Goal: Task Accomplishment & Management: Complete application form

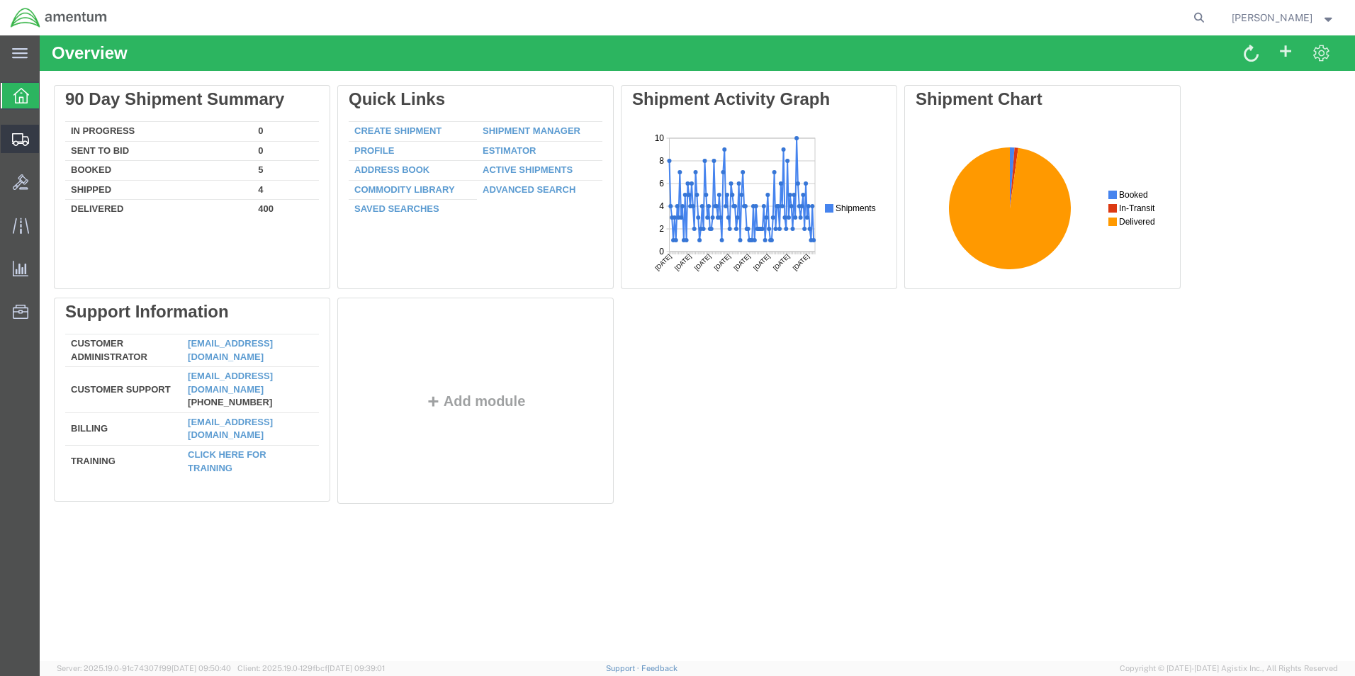
click at [0, 0] on span "Create from Template" at bounding box center [0, 0] width 0 height 0
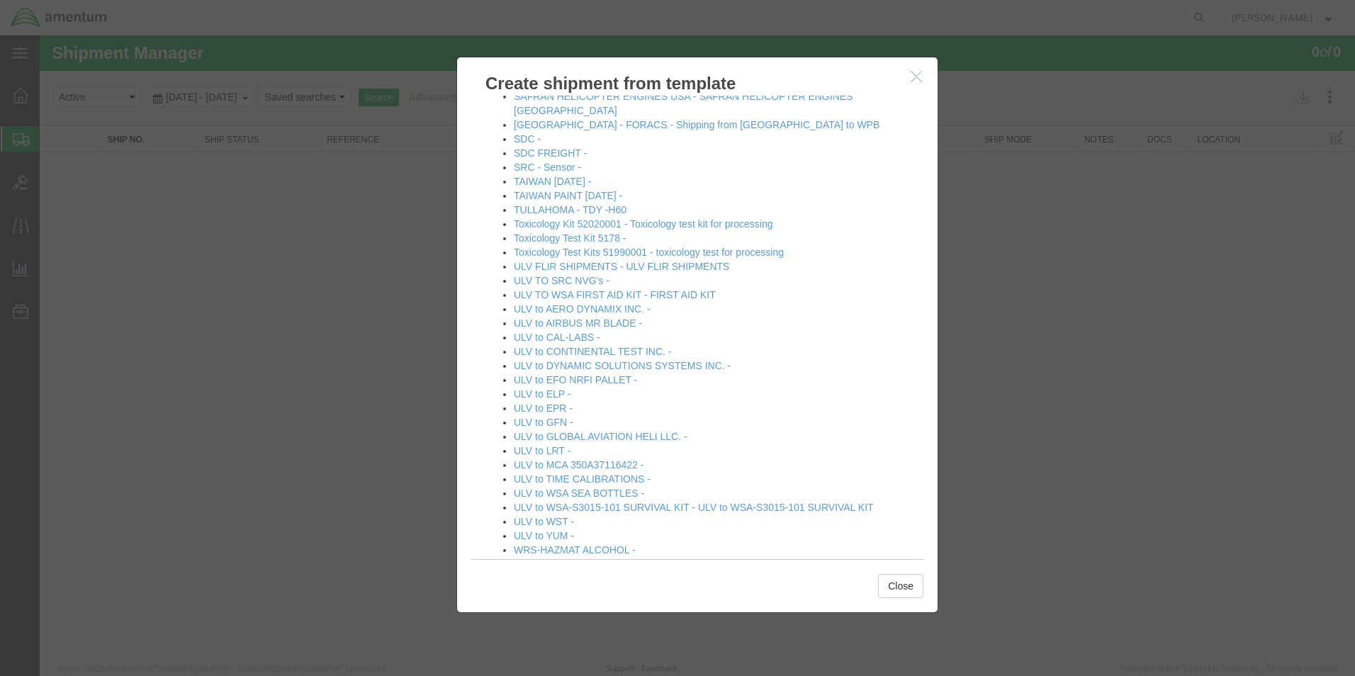
scroll to position [851, 0]
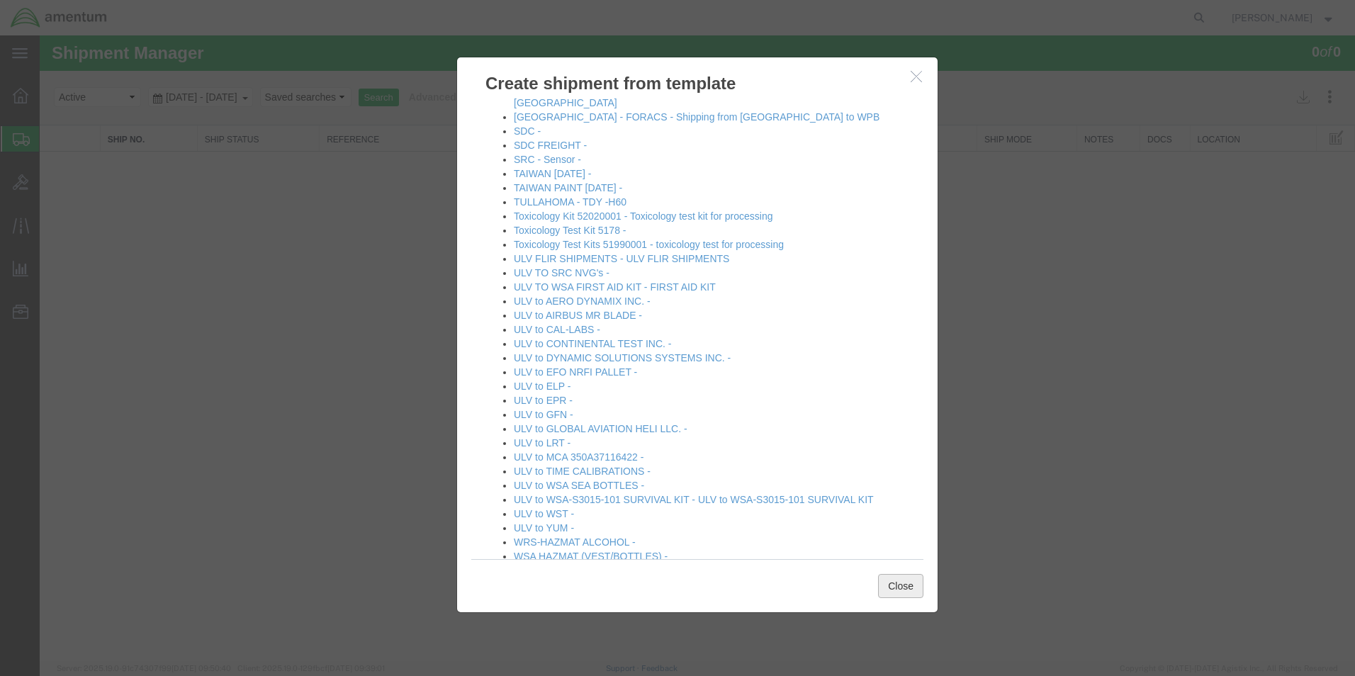
click at [908, 583] on button "Close" at bounding box center [900, 586] width 45 height 24
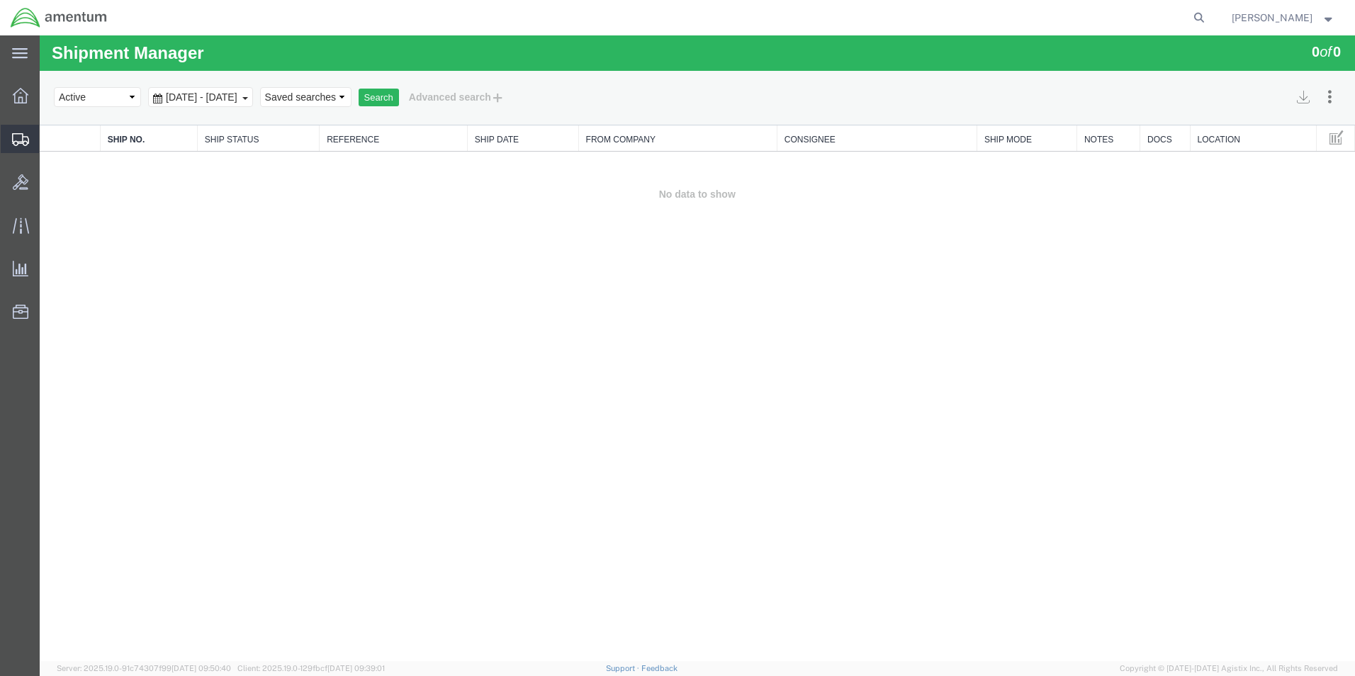
click at [0, 0] on span "Create Shipment" at bounding box center [0, 0] width 0 height 0
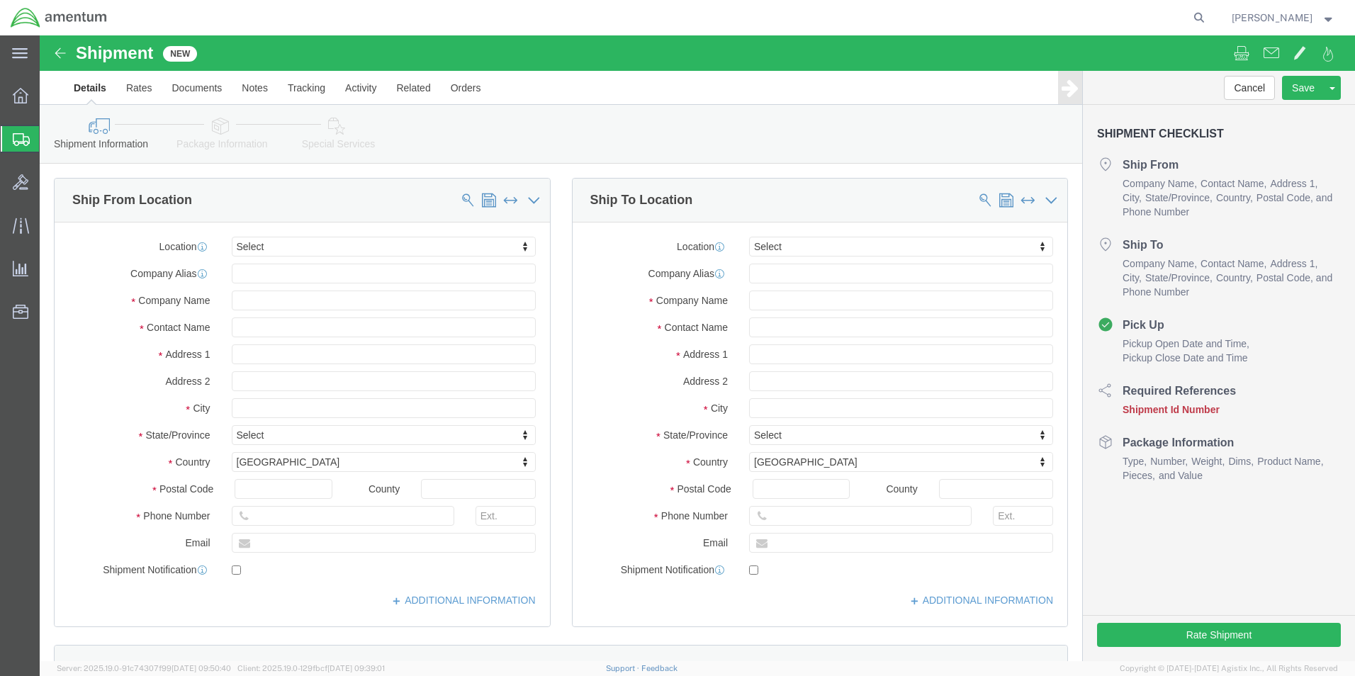
select select
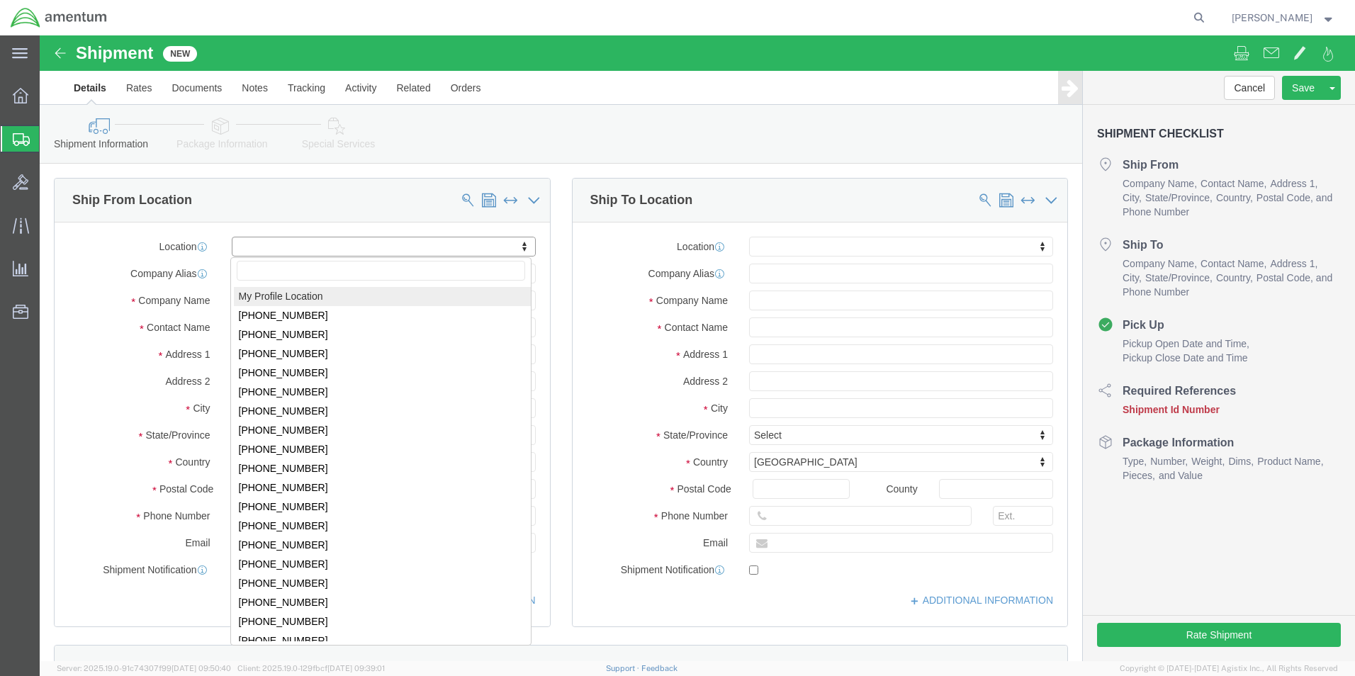
select select "MYPROFILE"
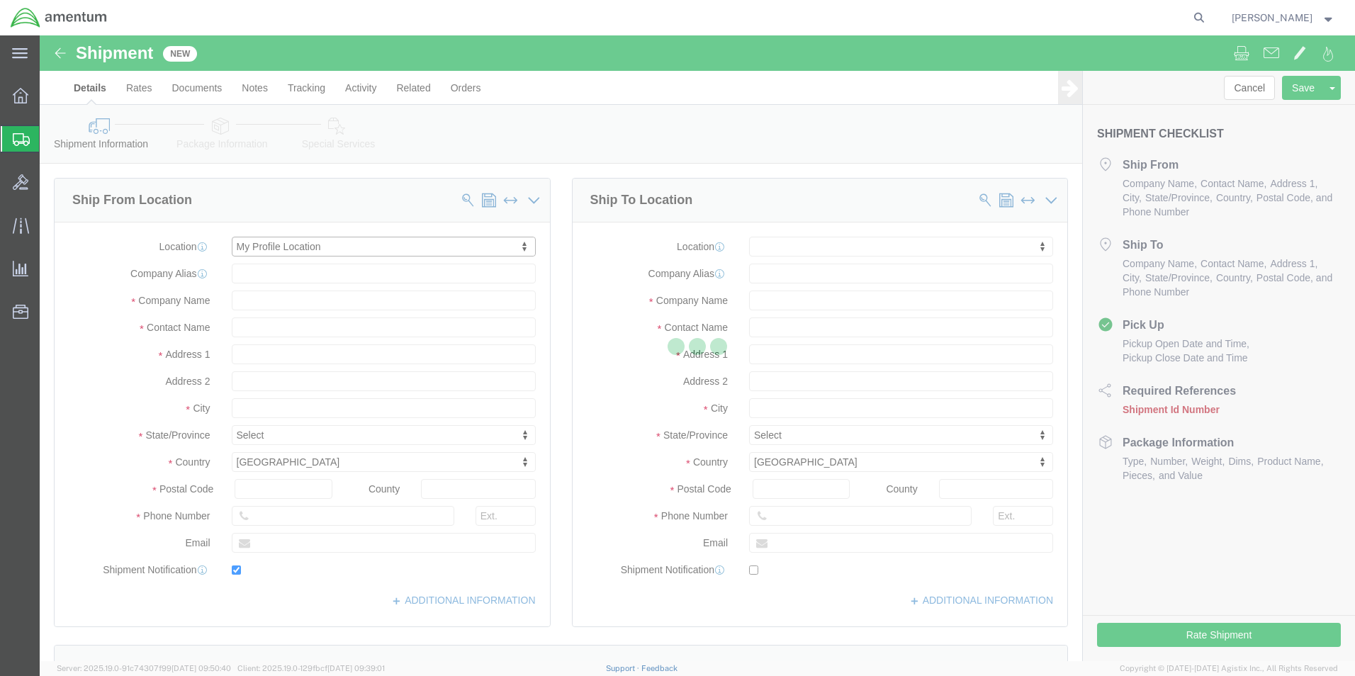
type input "[STREET_ADDRESS][PERSON_NAME]"
type input "[PERSON_NAME][GEOGRAPHIC_DATA]"
type input "78801"
type input "[PHONE_NUMBER]"
type input "[PERSON_NAME][EMAIL_ADDRESS][PERSON_NAME][DOMAIN_NAME]"
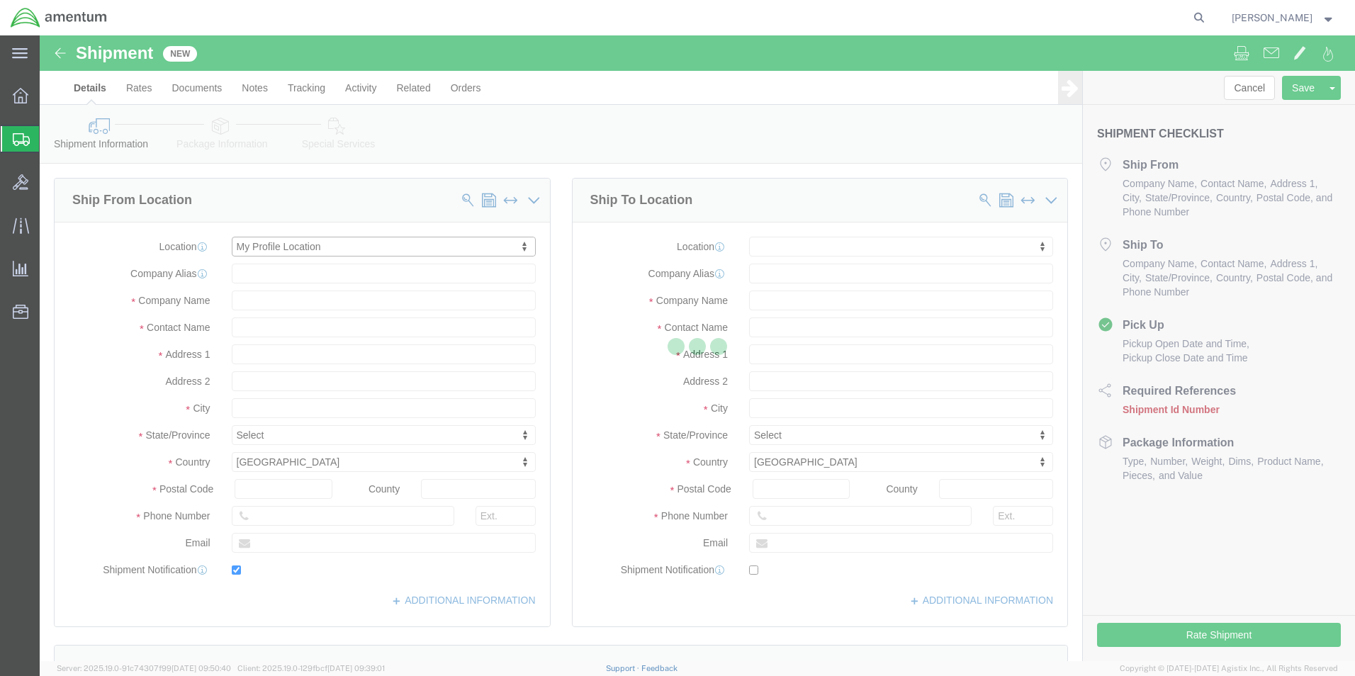
checkbox input "true"
type input "Amentum Services, Inc."
type input "[PERSON_NAME]"
type input "Uvalde"
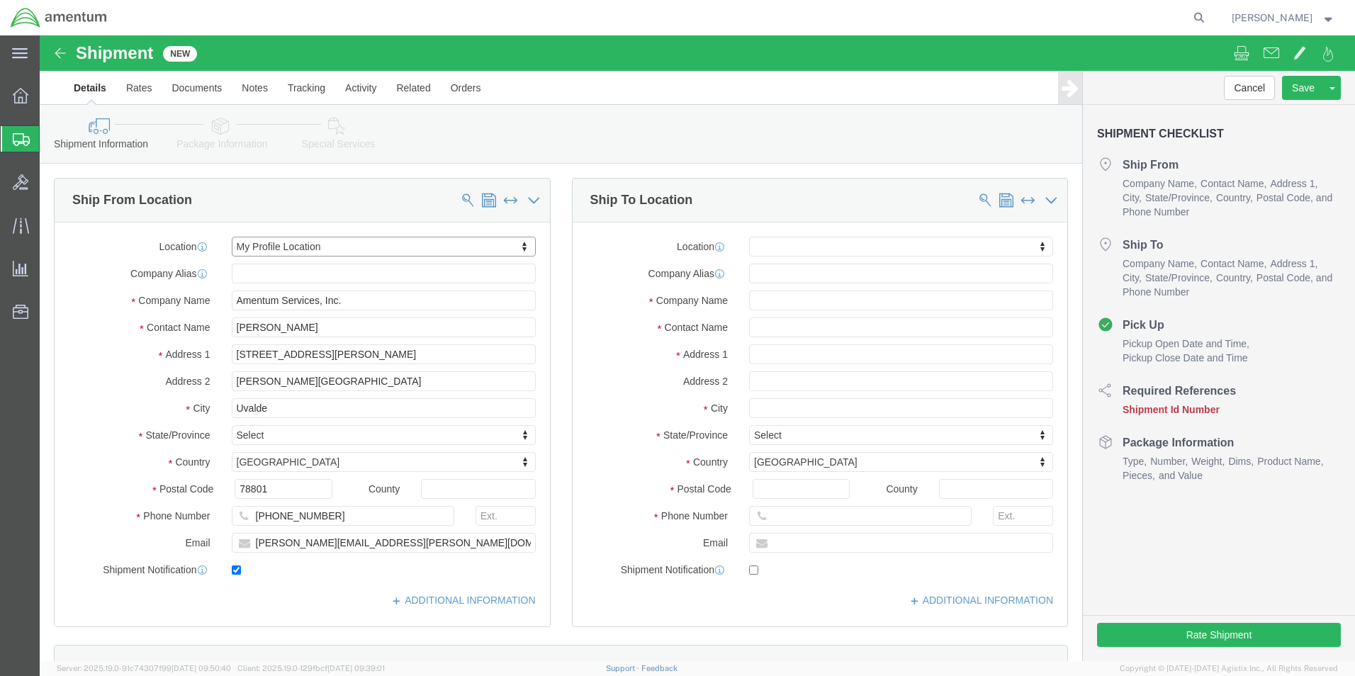
select select "[GEOGRAPHIC_DATA]"
click input "text"
type input "EFO"
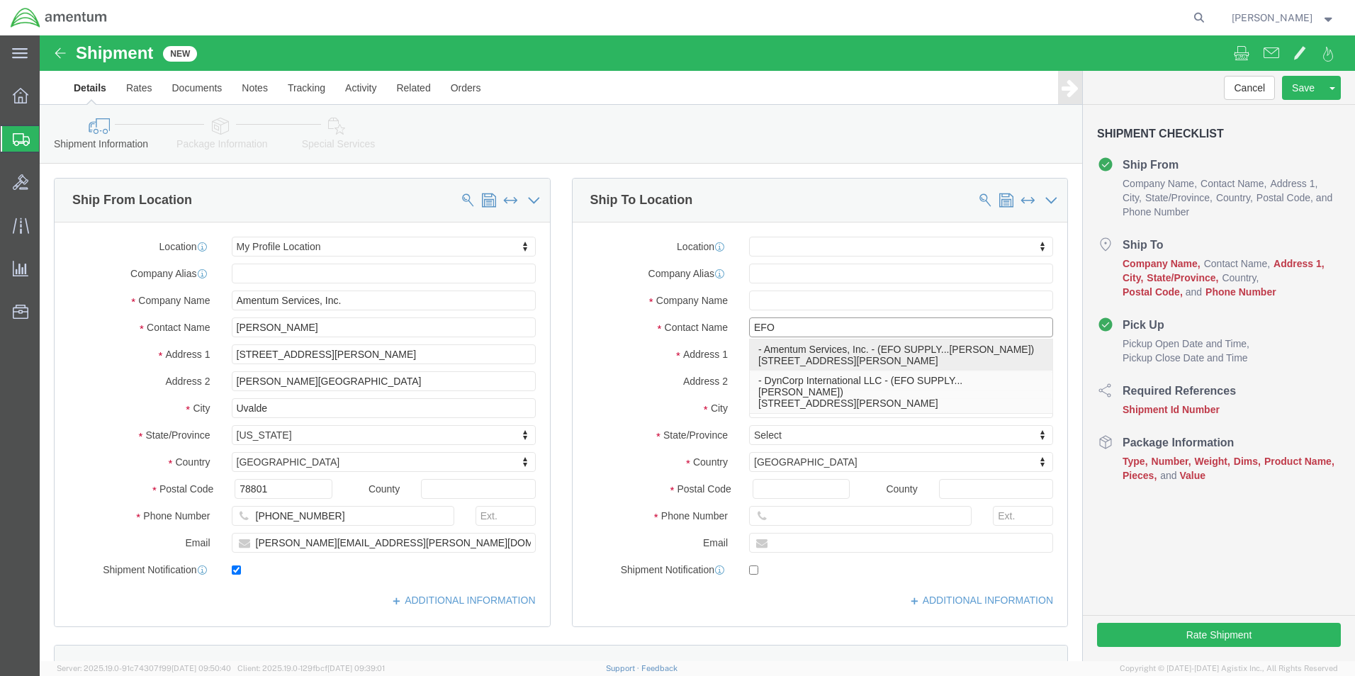
click p "- Amentum Services, Inc. - (EFO SUPPLY...[PERSON_NAME]) [STREET_ADDRESS][PERSON…"
select select
type input "9C [PERSON_NAME] TRAIL"
type input "SUITE C"
type input "79906"
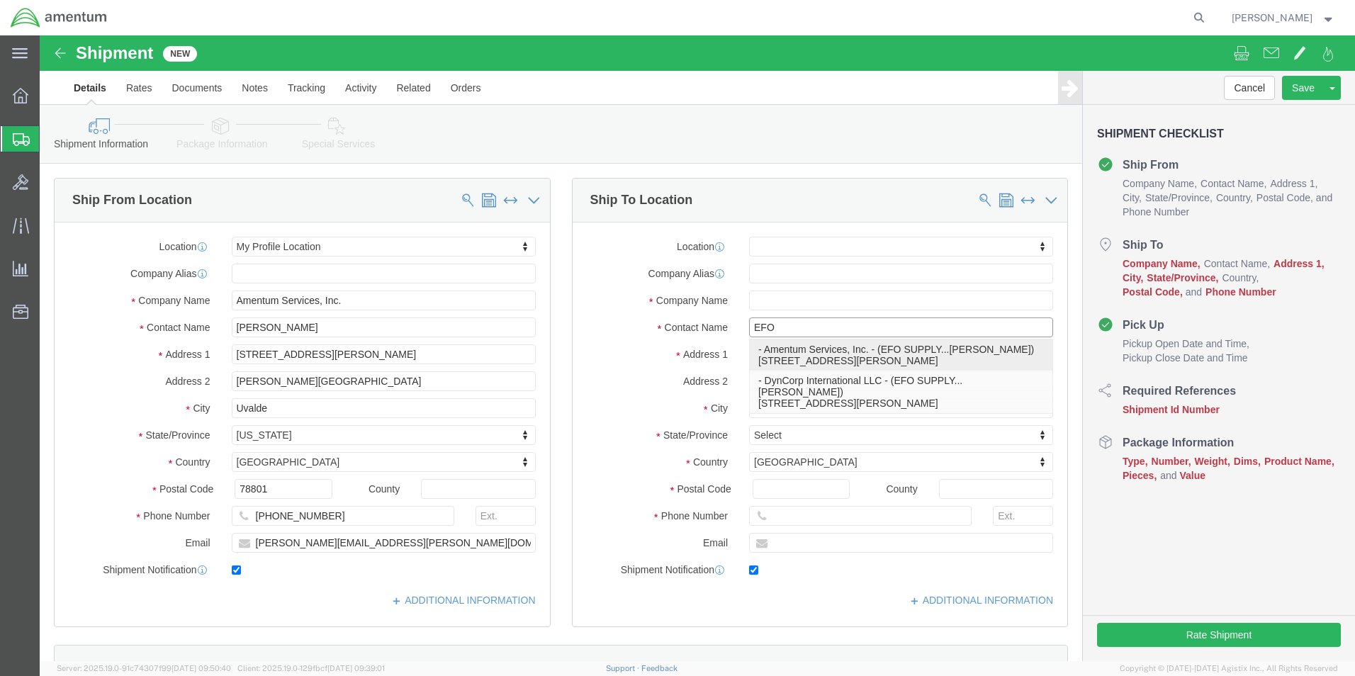
type input "[PHONE_NUMBER]"
type input "[PERSON_NAME][EMAIL_ADDRESS][PERSON_NAME][DOMAIN_NAME]"
checkbox input "true"
type input "Amentum Services, Inc."
type input "EFO SUPPLY...[PERSON_NAME]"
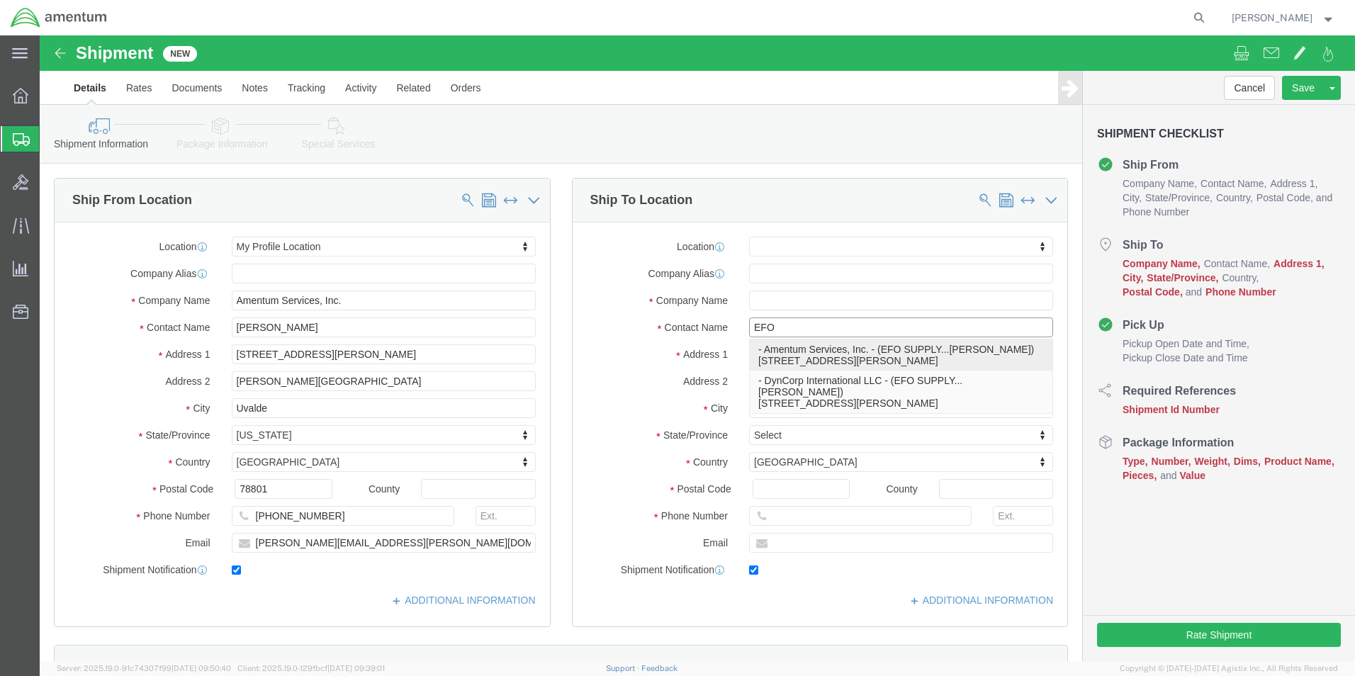
type input "EL PASO"
select select "[GEOGRAPHIC_DATA]"
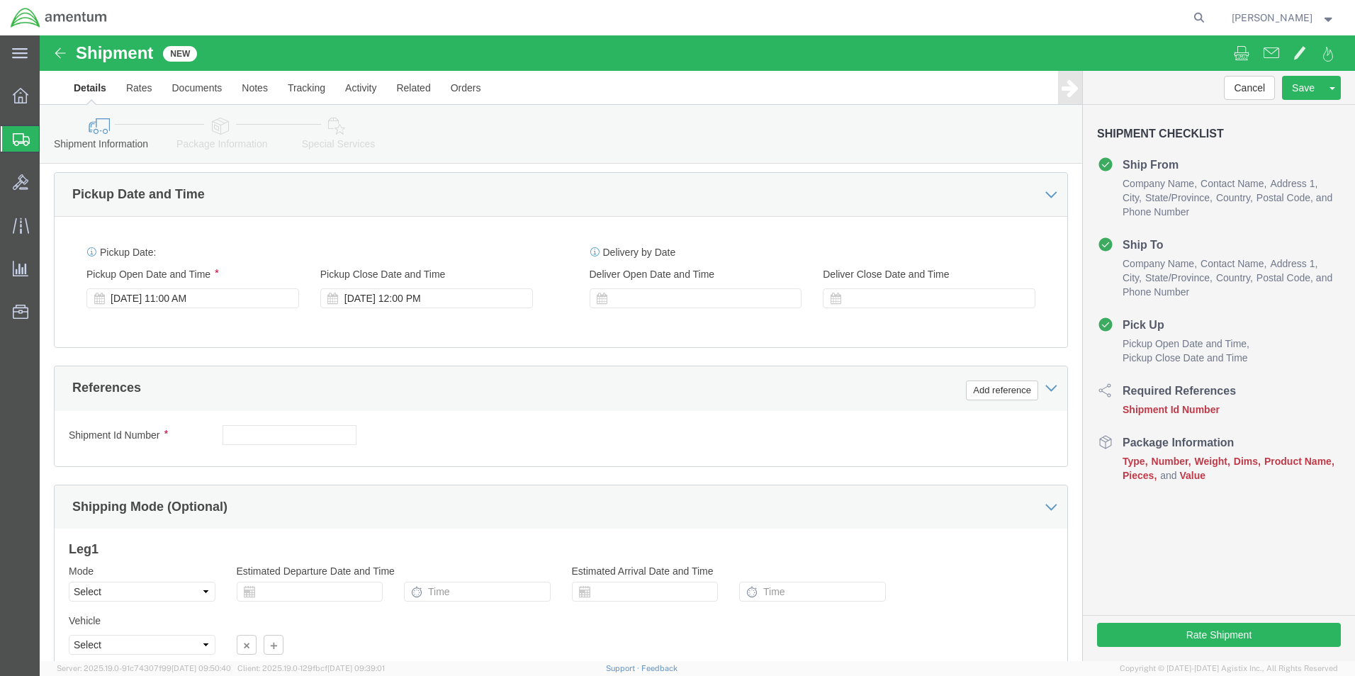
scroll to position [496, 0]
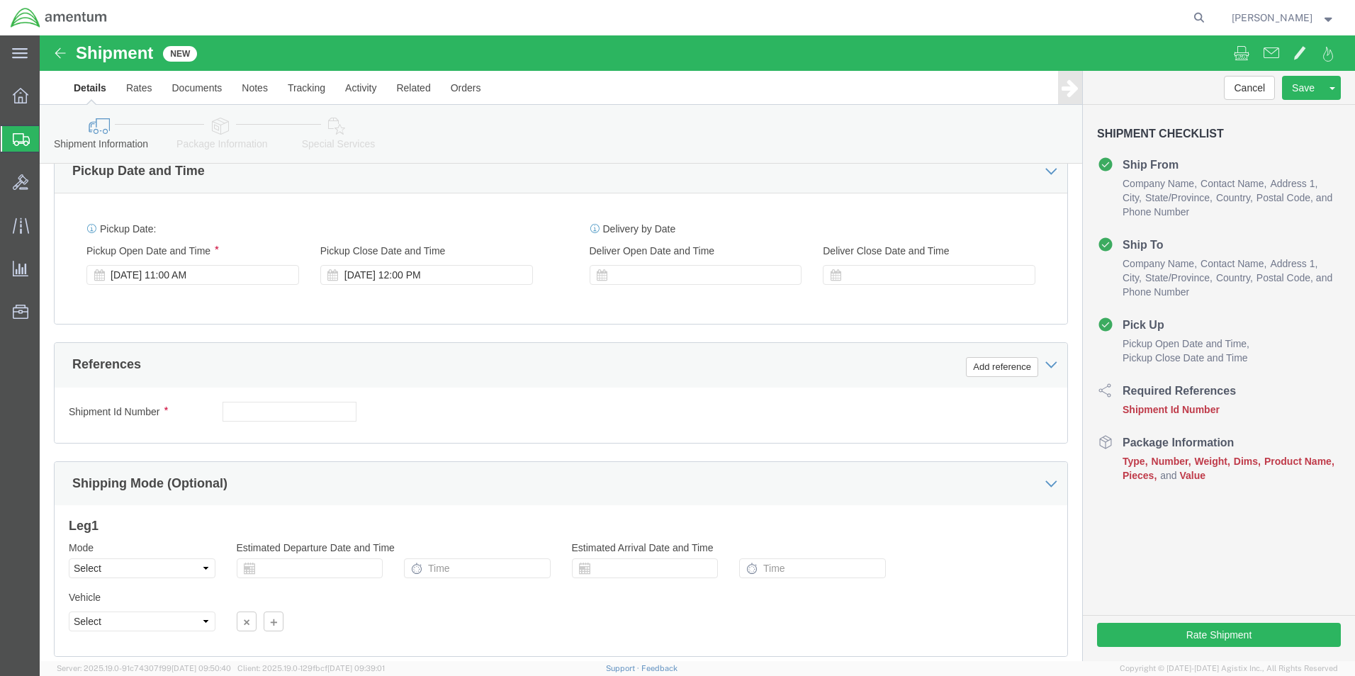
type input "EFO SUPPLY...[PERSON_NAME]"
click input "text"
type input "AIE300HD"
click button "Add reference"
click select "Select Account Type Activity ID Airline Appointment Number ASN Batch Request # …"
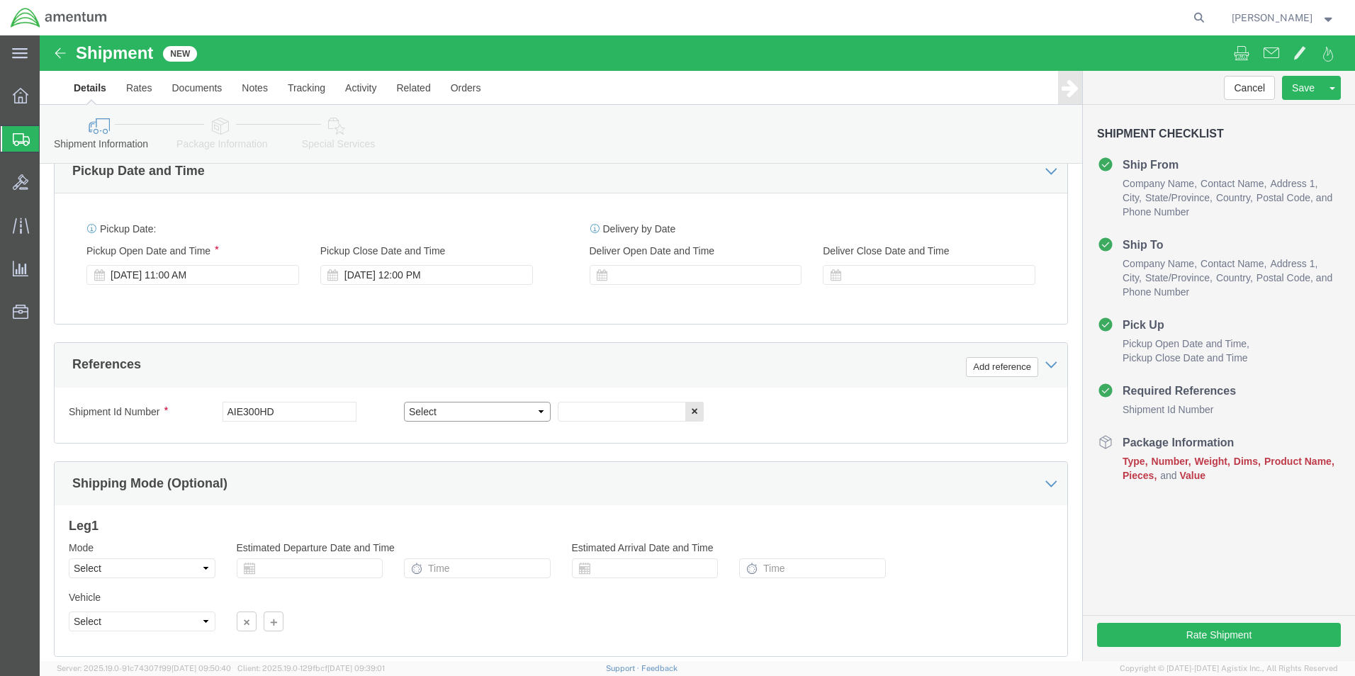
select select "CUSTREF"
click select "Select Account Type Activity ID Airline Appointment Number ASN Batch Request # …"
click input "text"
type input "AIE300DH"
click div "Shipment Id Number AIE300HD Select Account Type Activity ID Airline Appointment…"
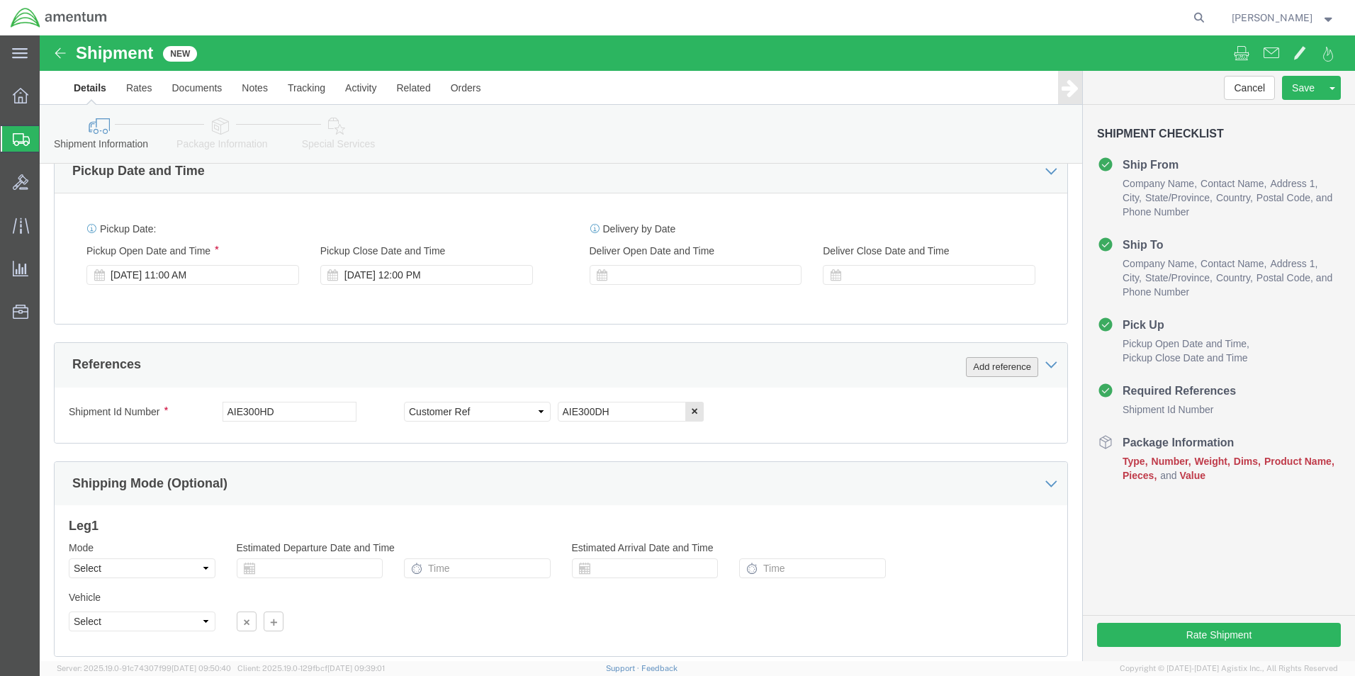
click button "Add reference"
click select "Select Account Type Activity ID Airline Appointment Number ASN Batch Request # …"
select select "DEPT"
click select "Select Account Type Activity ID Airline Appointment Number ASN Batch Request # …"
click input "text"
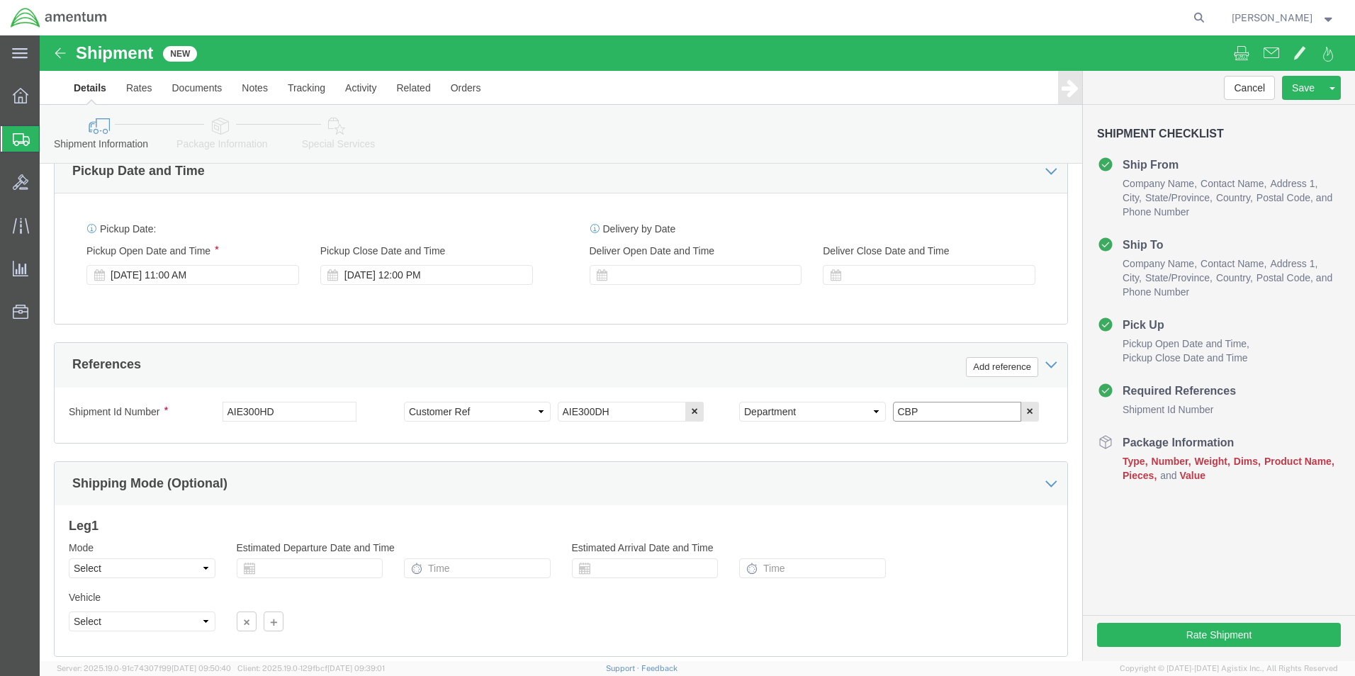
type input "CBP"
click div "Shipment Id Number AIE300HD Select Account Type Activity ID Airline Appointment…"
click button "Add reference"
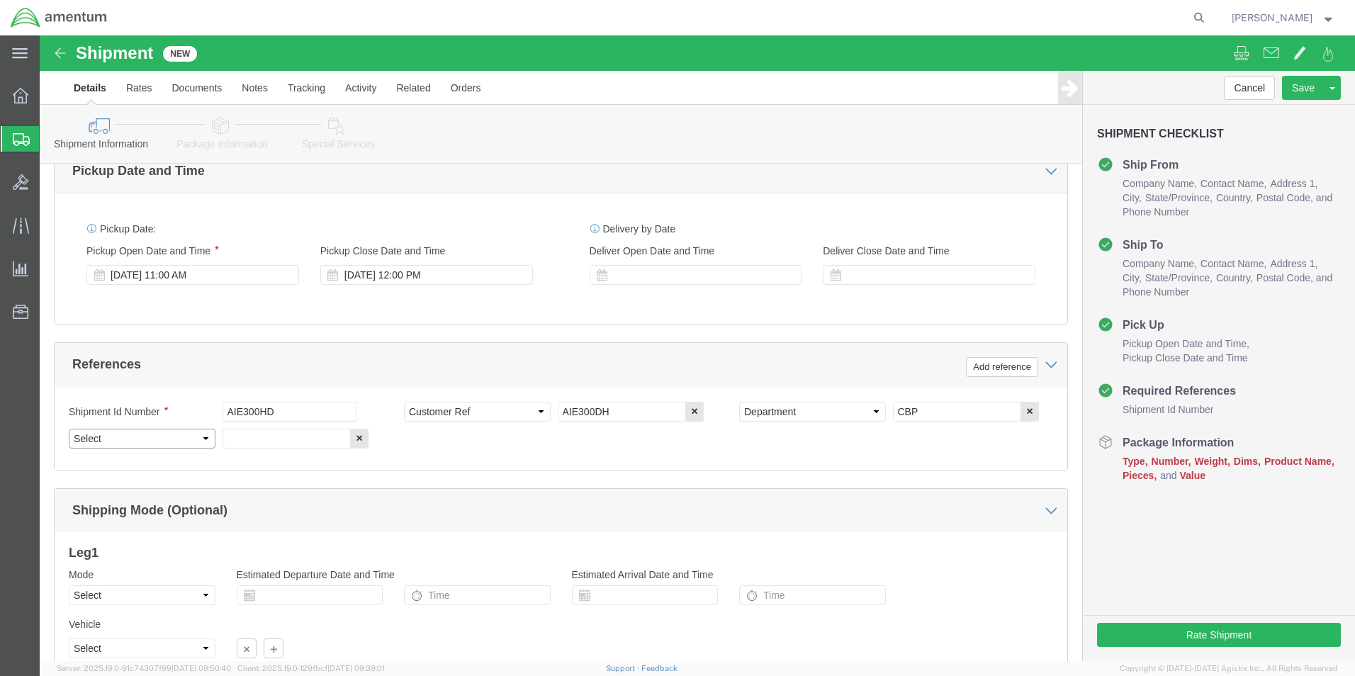
click select "Select Account Type Activity ID Airline Appointment Number ASN Batch Request # …"
select select "PROJNUM"
click select "Select Account Type Activity ID Airline Appointment Number ASN Batch Request # …"
click input "text"
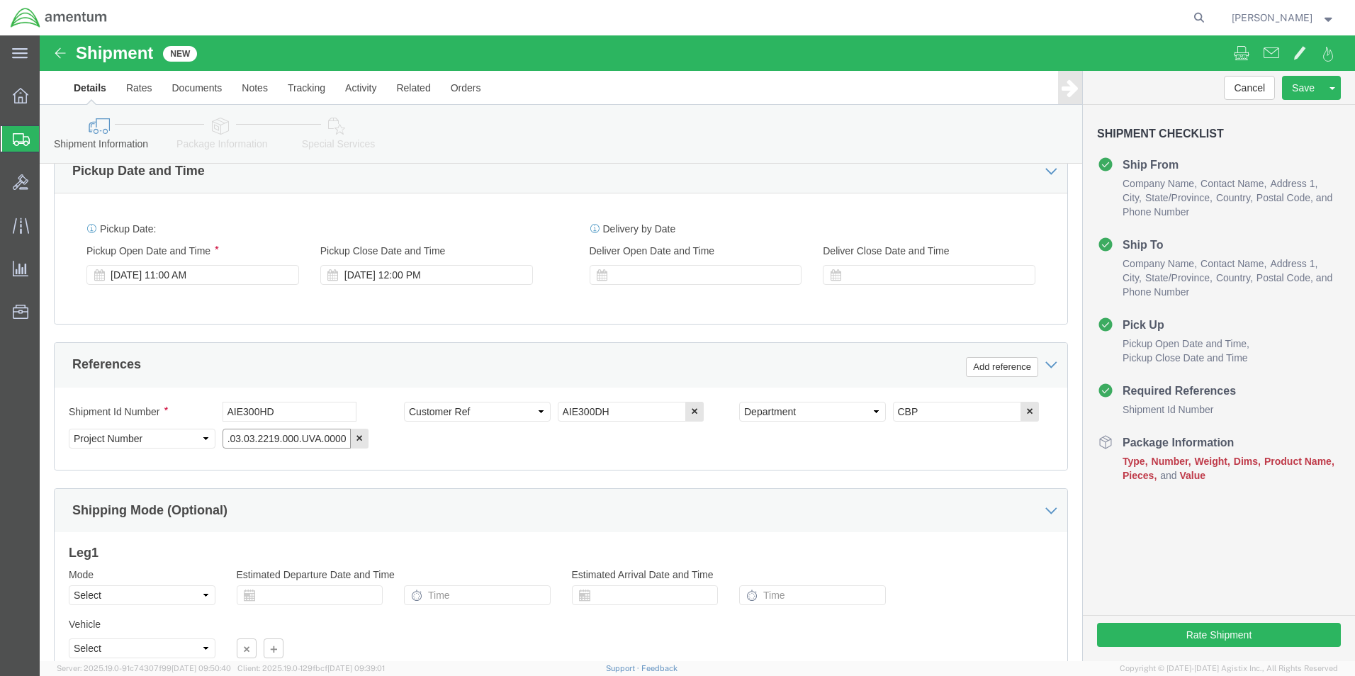
type input "6118.03.03.2219.000.UVA.0000"
click div "Shipment Id Number AIE300HD Select Account Type Activity ID Airline Appointment…"
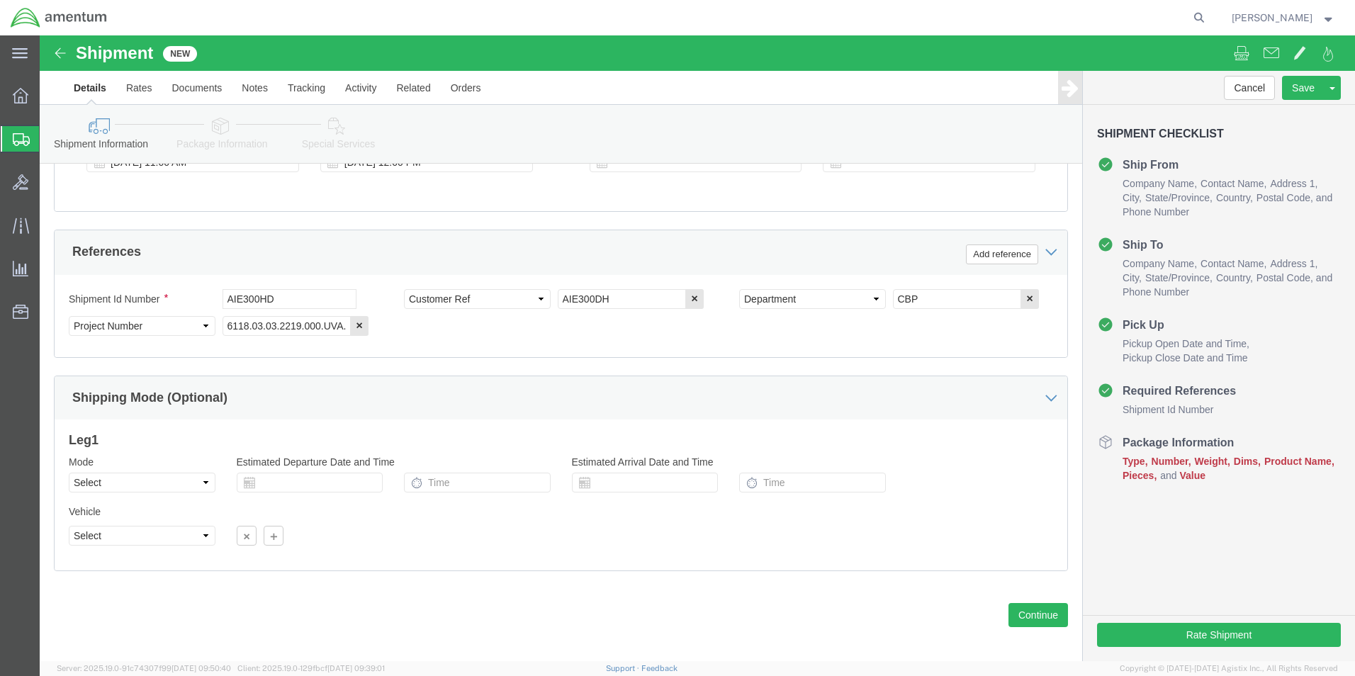
scroll to position [618, 0]
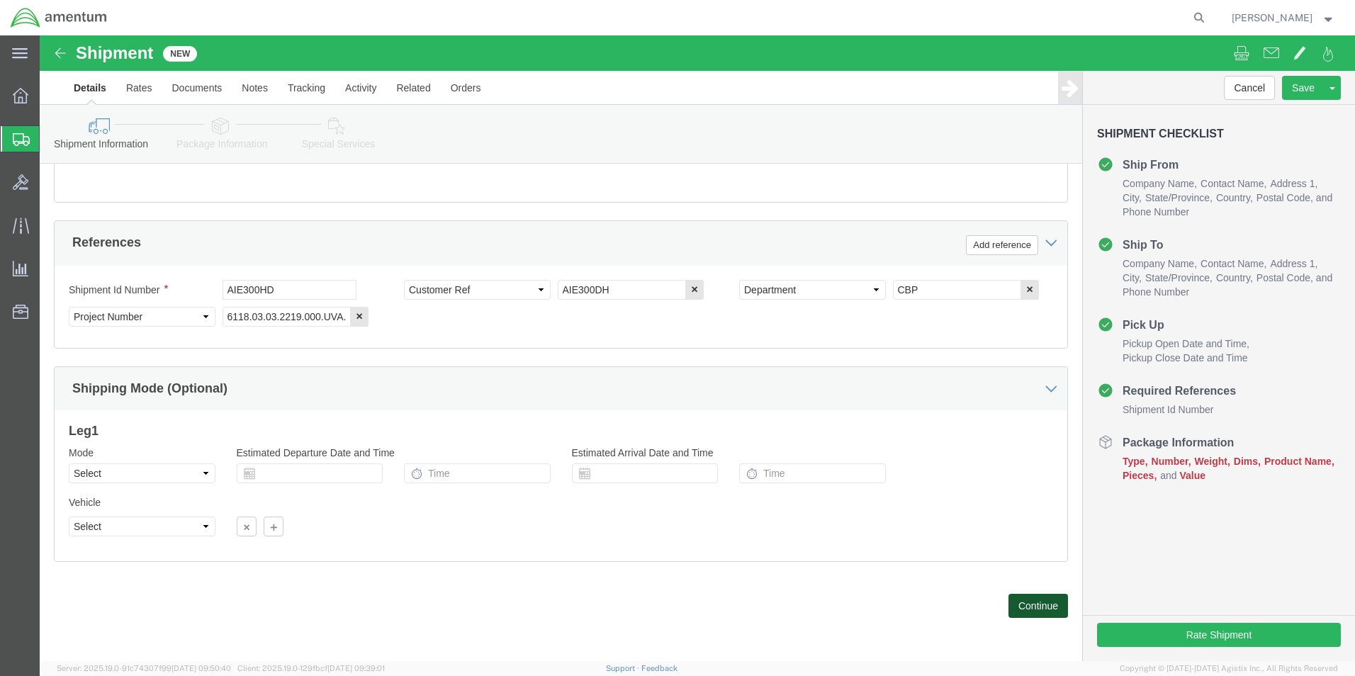
click button "Continue"
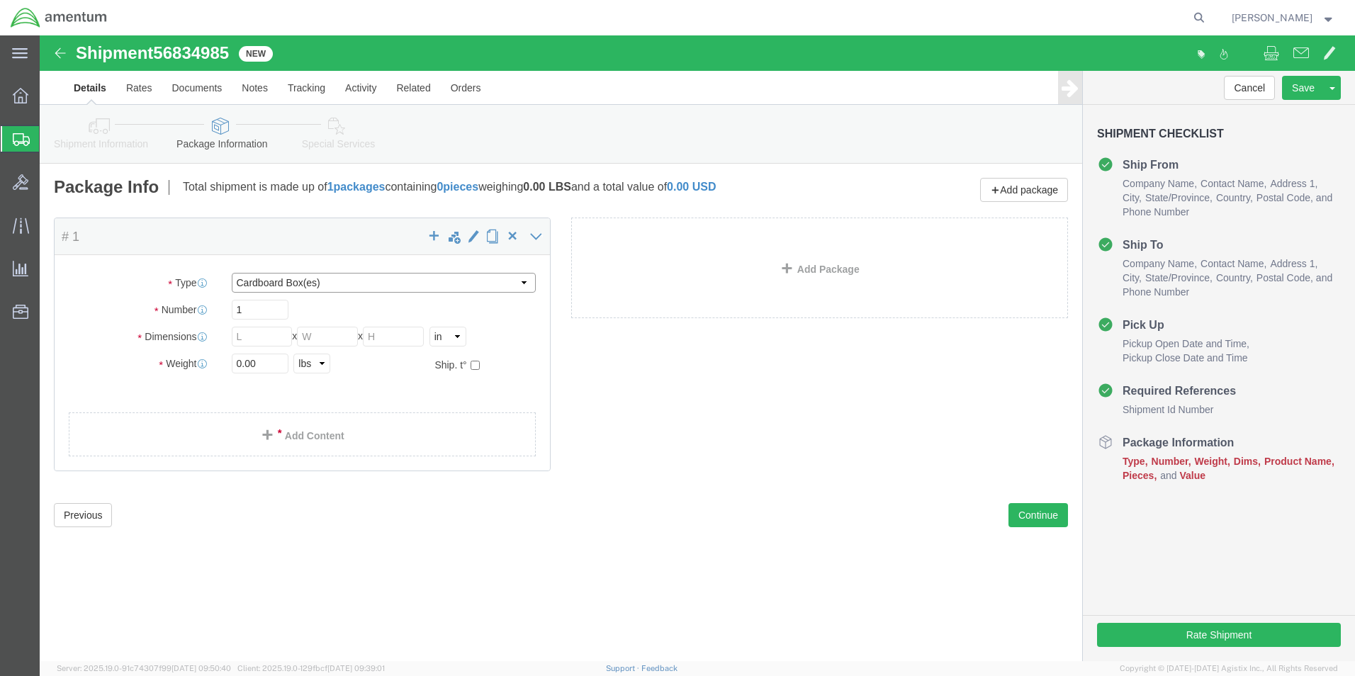
click select "Select BCK Boxes Bale(s) Basket(s) Bolt(s) Bottle(s) Buckets Bulk Bundle(s) Can…"
select select "CASE"
click select "Select BCK Boxes Bale(s) Basket(s) Bolt(s) Bottle(s) Buckets Bulk Bundle(s) Can…"
click input "text"
type input "24.00"
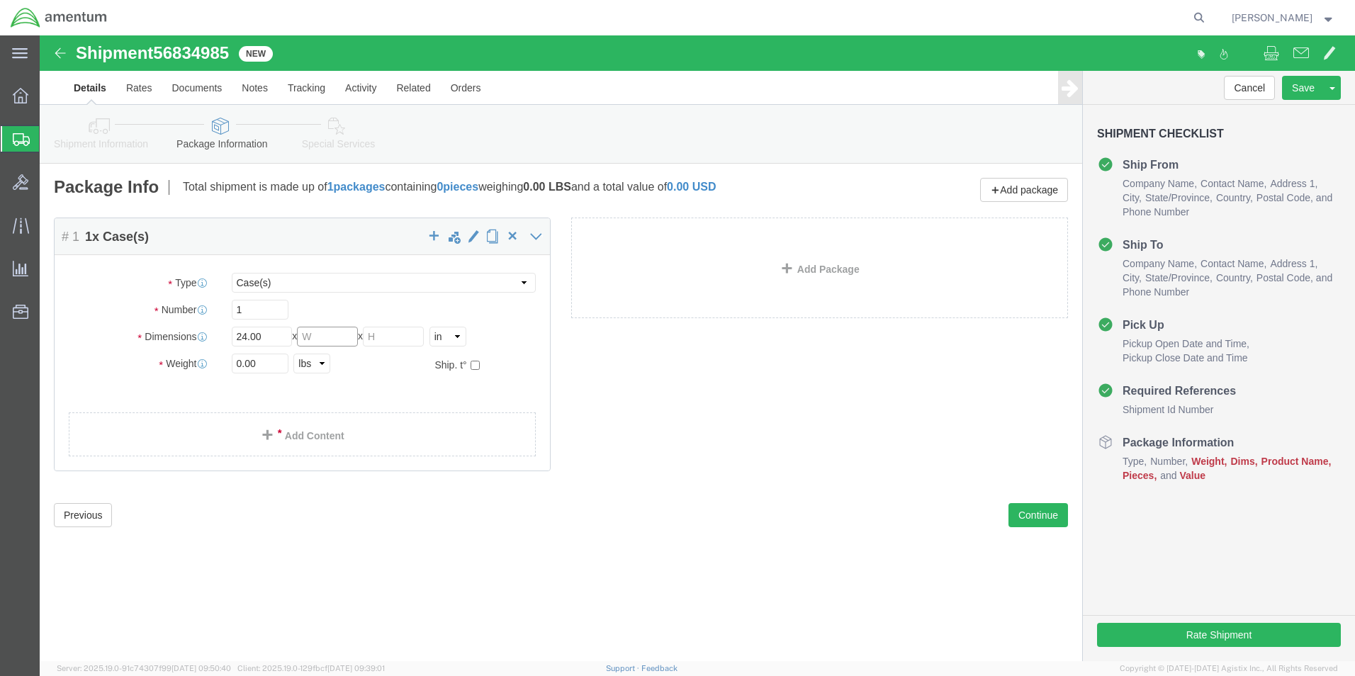
click input "text"
type input "20.00"
click input "text"
type input "14.00"
click input "0.00"
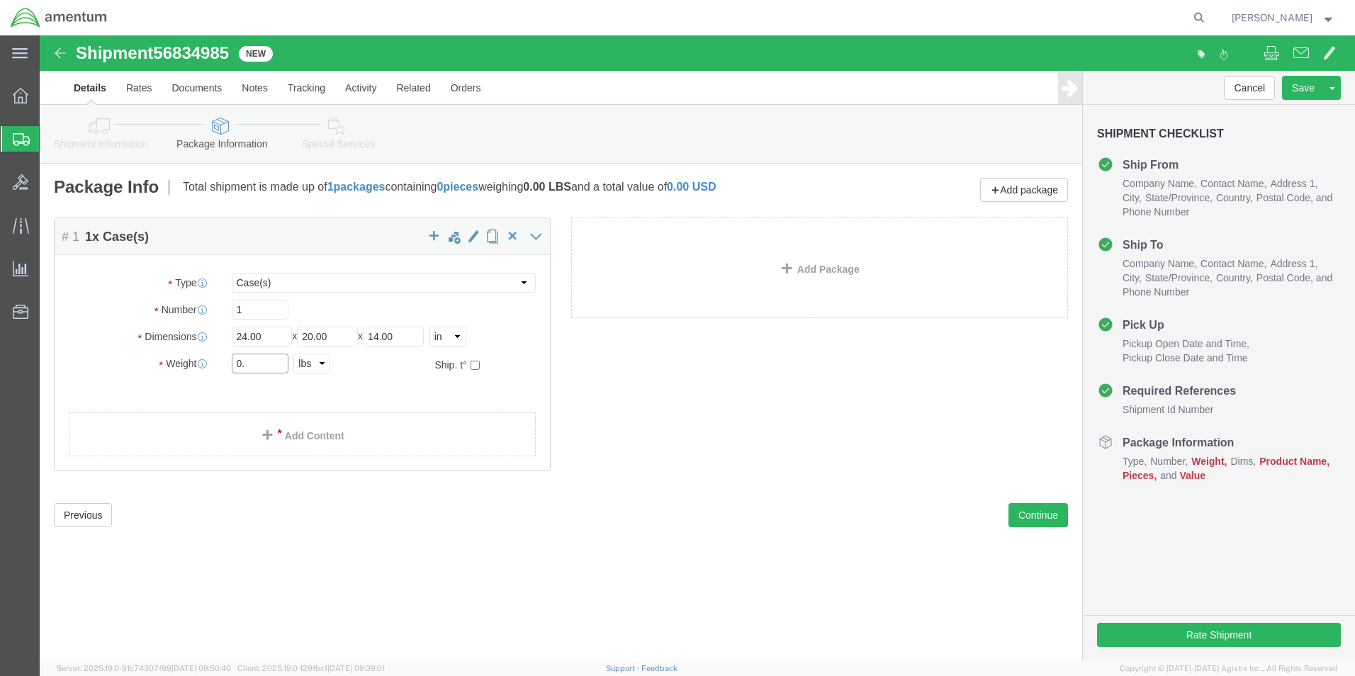
type input "0"
type input "52.0"
click ul
click span
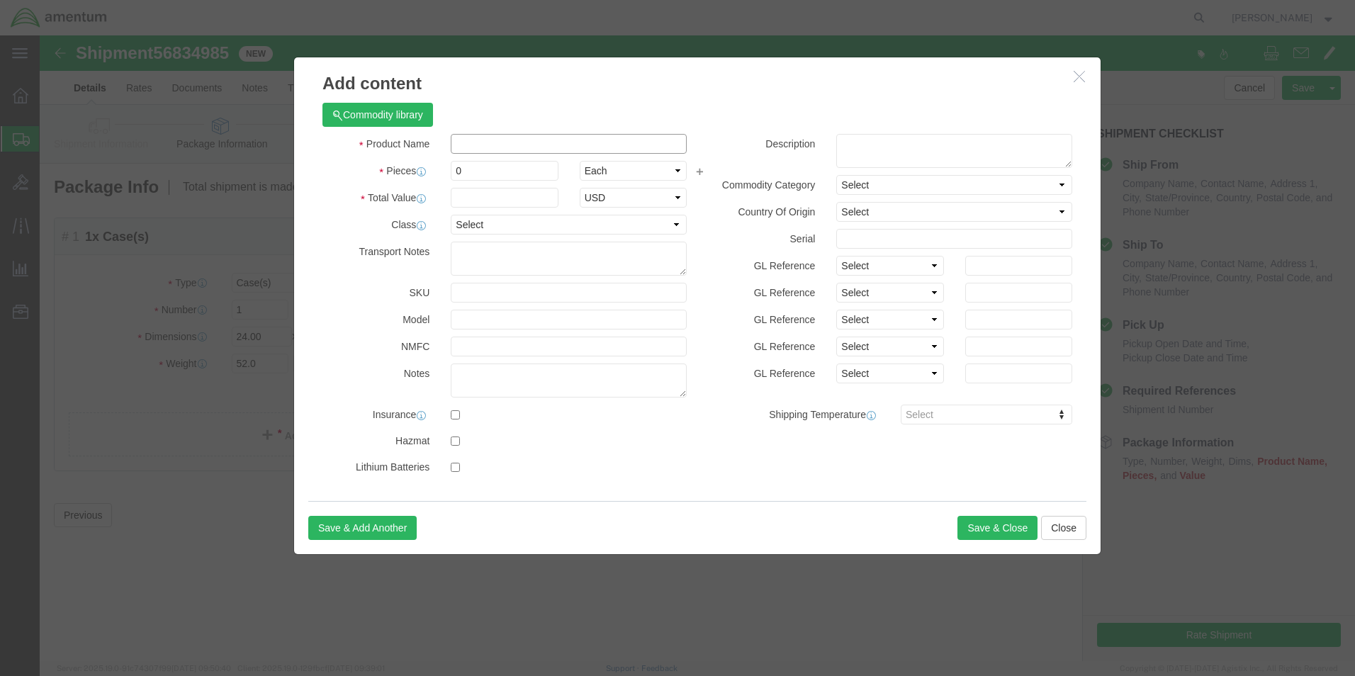
click input "text"
type input "MISC. PARTS"
click input "0"
type input "1.0"
click div "Commodity library"
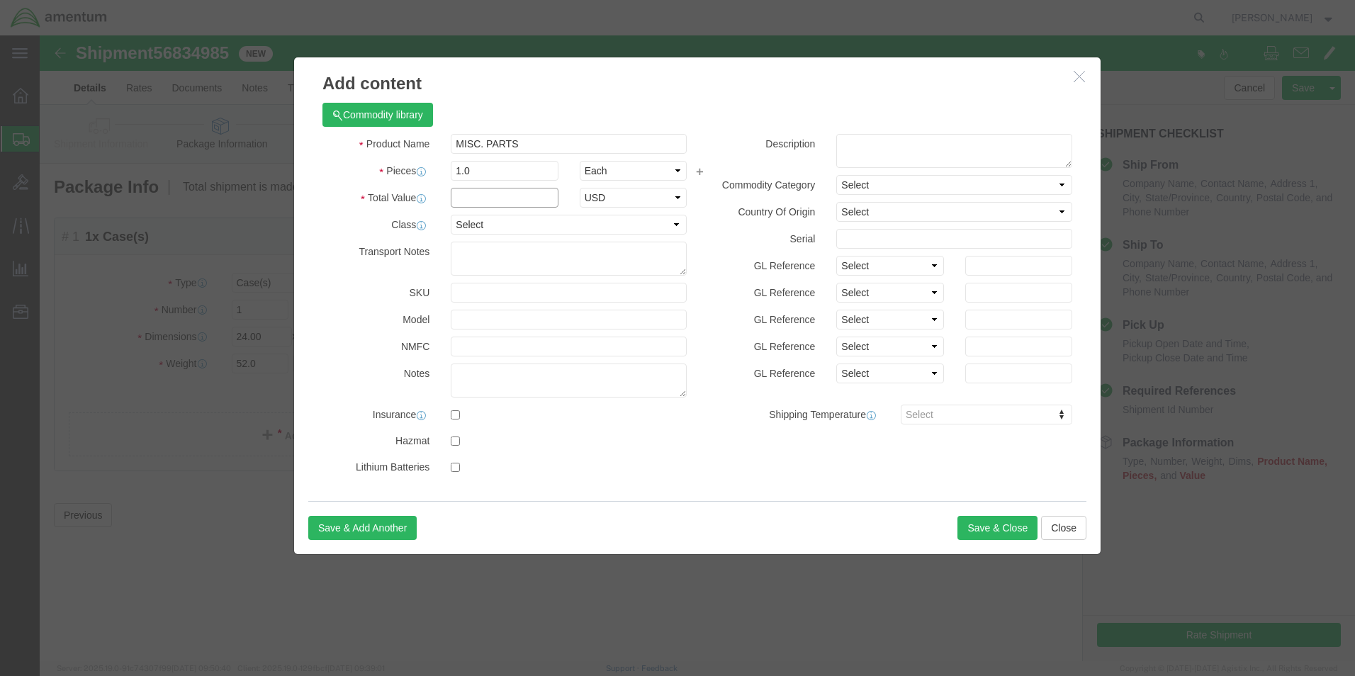
click input "text"
type input "100.00"
click div "Commodity library"
click button "Save & Close"
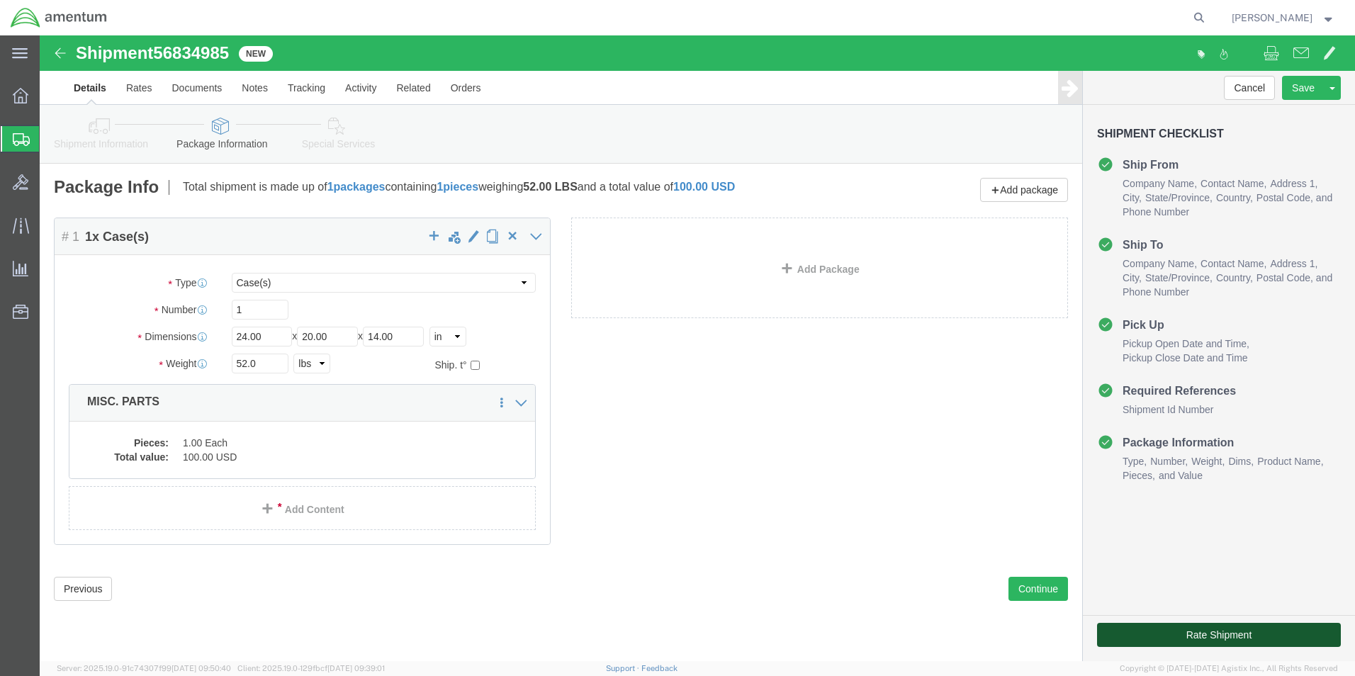
click button "Rate Shipment"
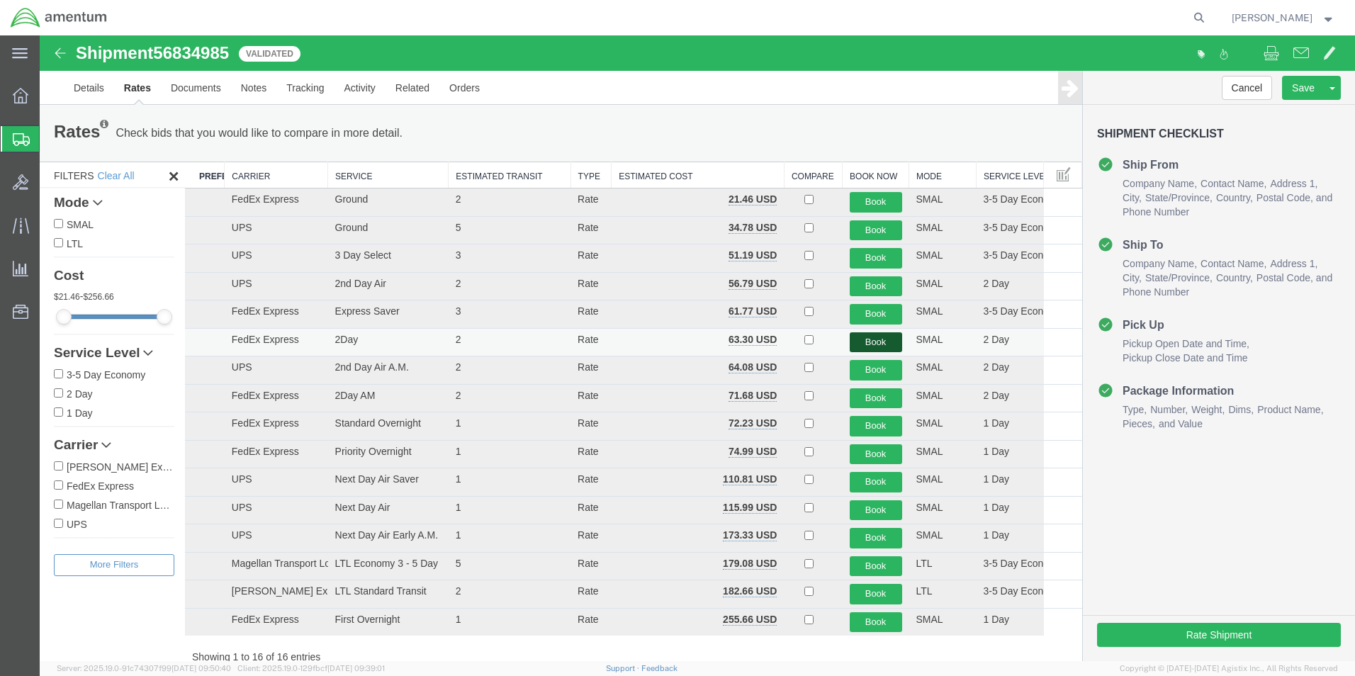
click at [854, 342] on button "Book" at bounding box center [876, 342] width 52 height 21
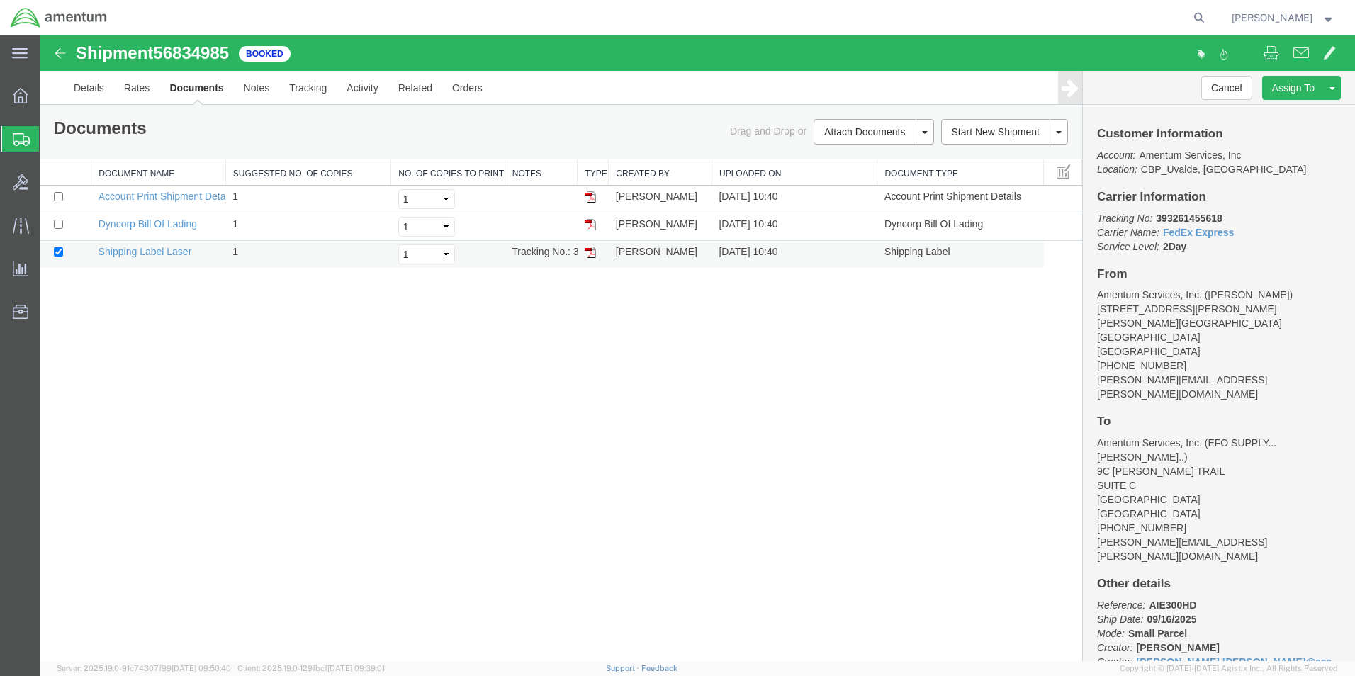
click at [589, 246] on link at bounding box center [590, 251] width 11 height 11
click at [1282, 128] on link "Save As Template" at bounding box center [1279, 132] width 123 height 21
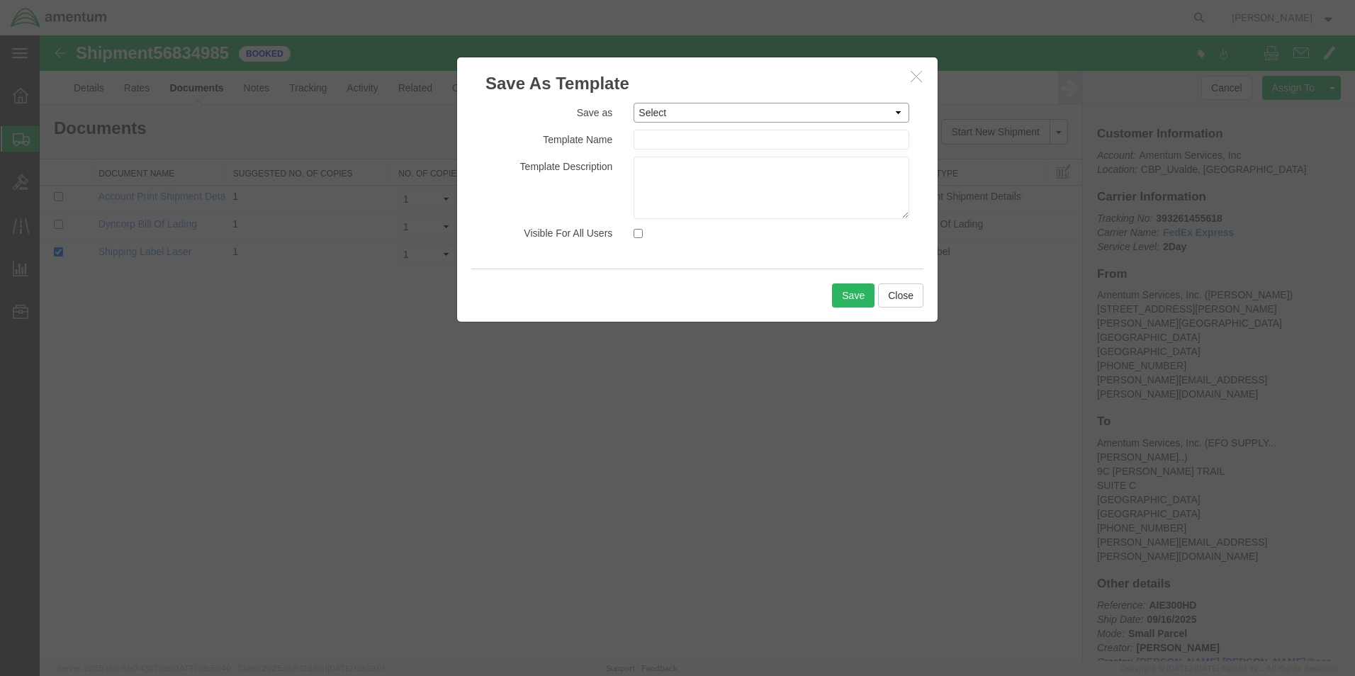
click at [899, 114] on select "Select #SAC TO BROWN FOR BOXES 1VISION 340 AVATION SERVICES LLC 355A11-0030-04 …" at bounding box center [772, 113] width 276 height 20
click at [835, 76] on h3 "Save As Template" at bounding box center [697, 76] width 481 height 38
click at [688, 142] on input "text" at bounding box center [772, 140] width 276 height 20
type input "ULV to EFO"
click at [747, 73] on h3 "Save As Template" at bounding box center [697, 76] width 481 height 38
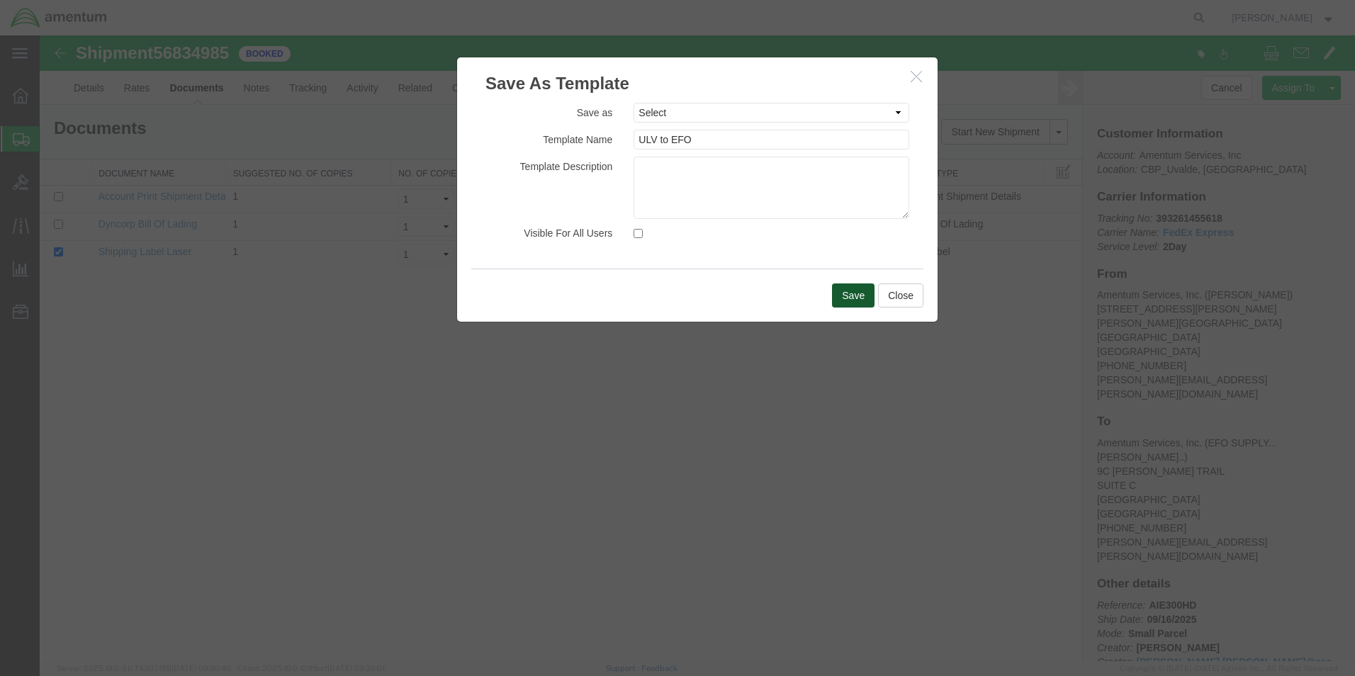
click at [844, 292] on button "Save" at bounding box center [853, 296] width 43 height 24
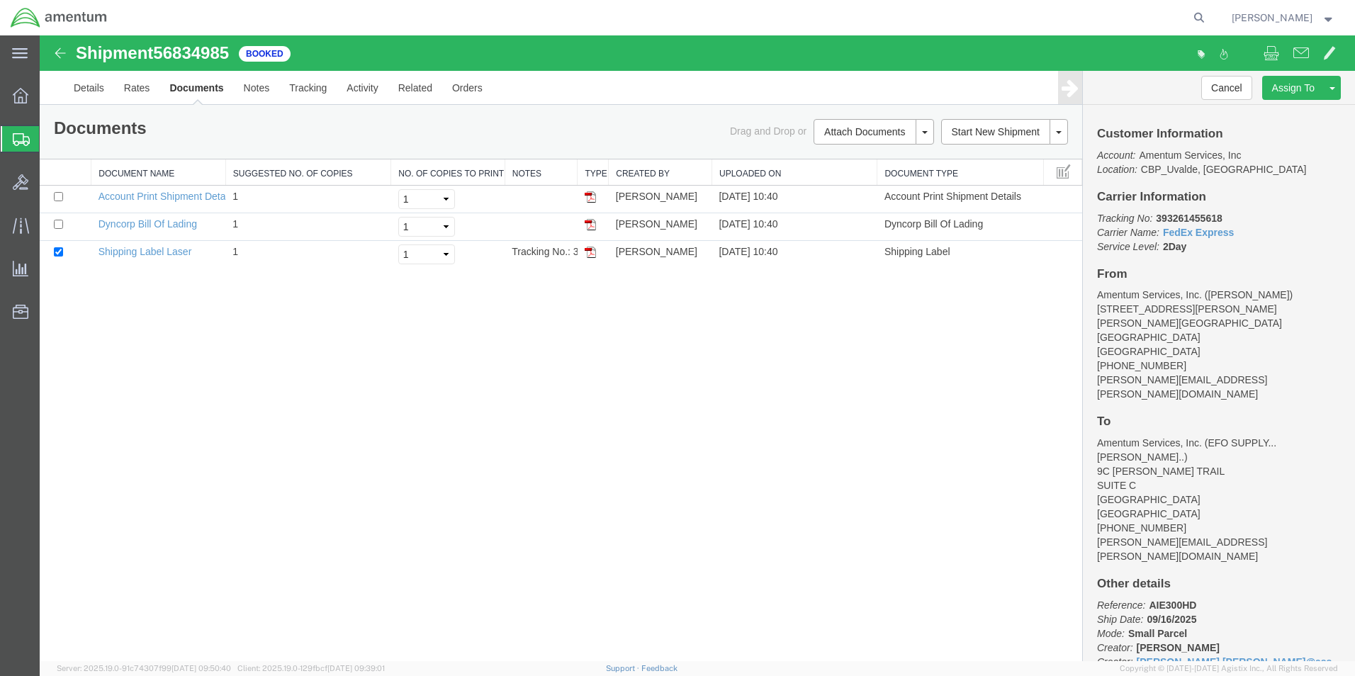
click at [0, 0] on span "Create from Template" at bounding box center [0, 0] width 0 height 0
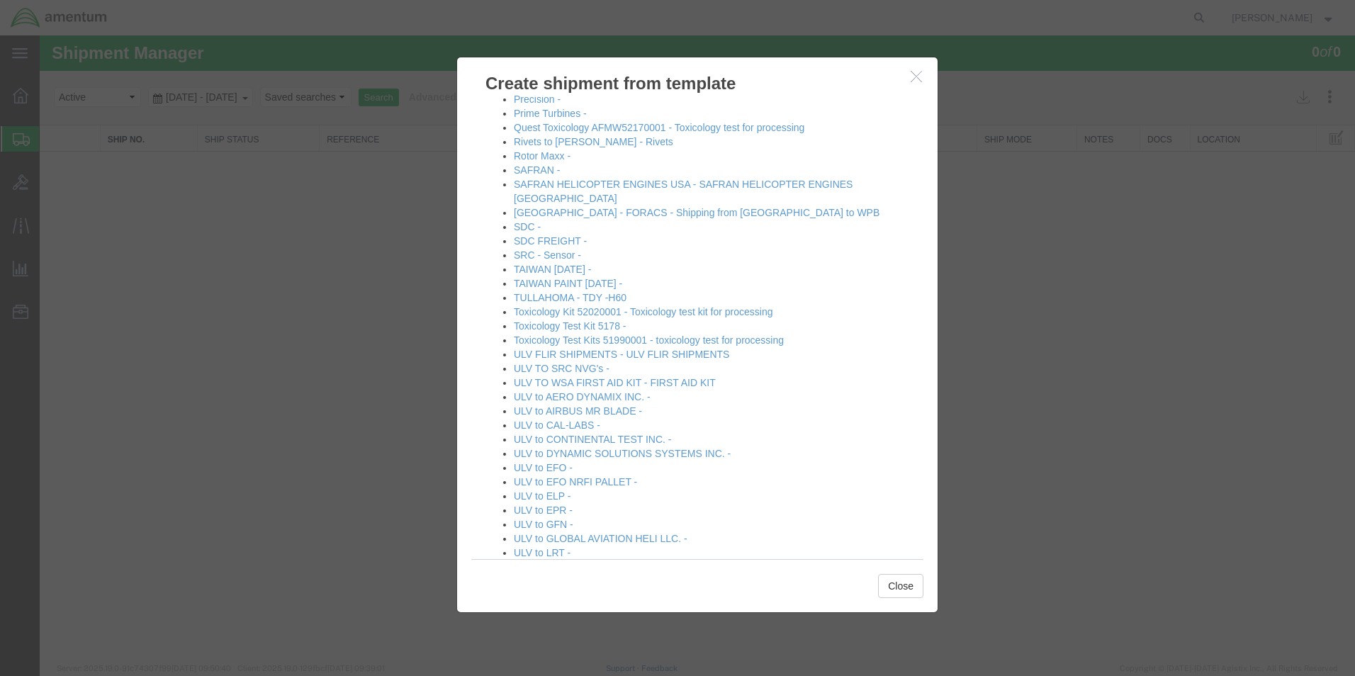
scroll to position [780, 0]
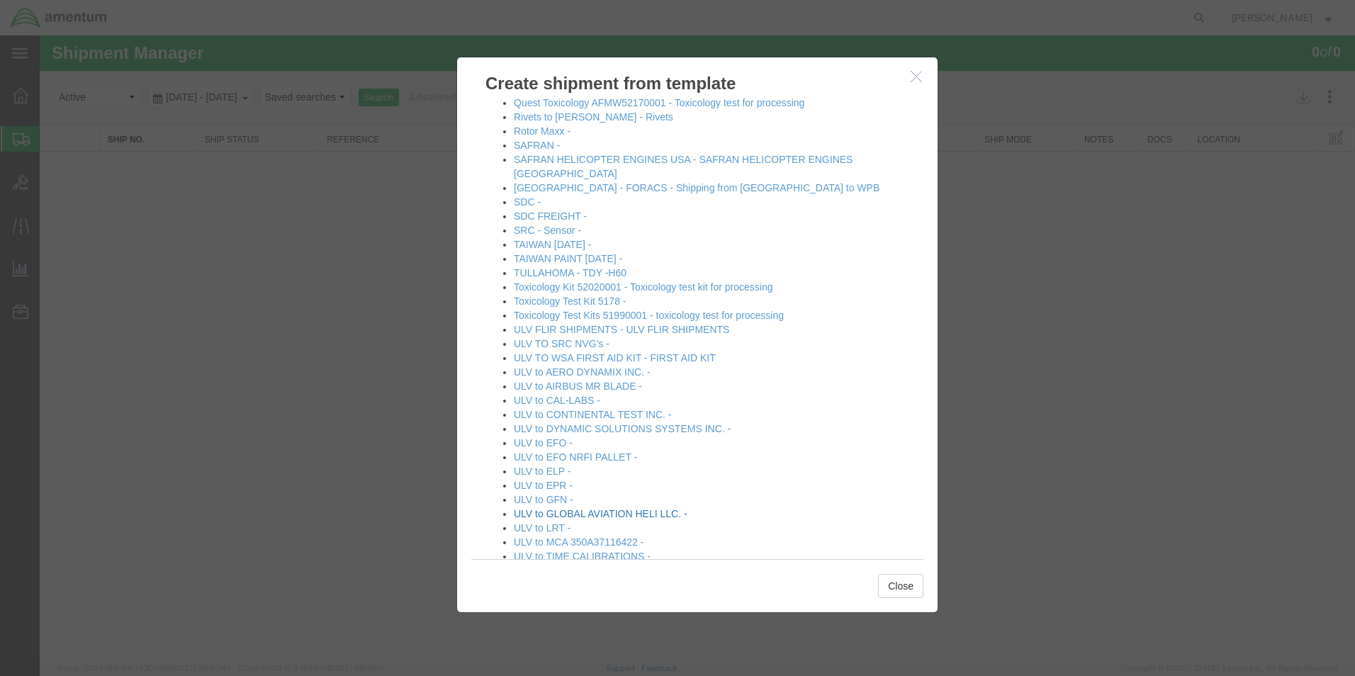
click at [635, 508] on link "ULV to GLOBAL AVIATION HELI LLC. -" at bounding box center [601, 513] width 174 height 11
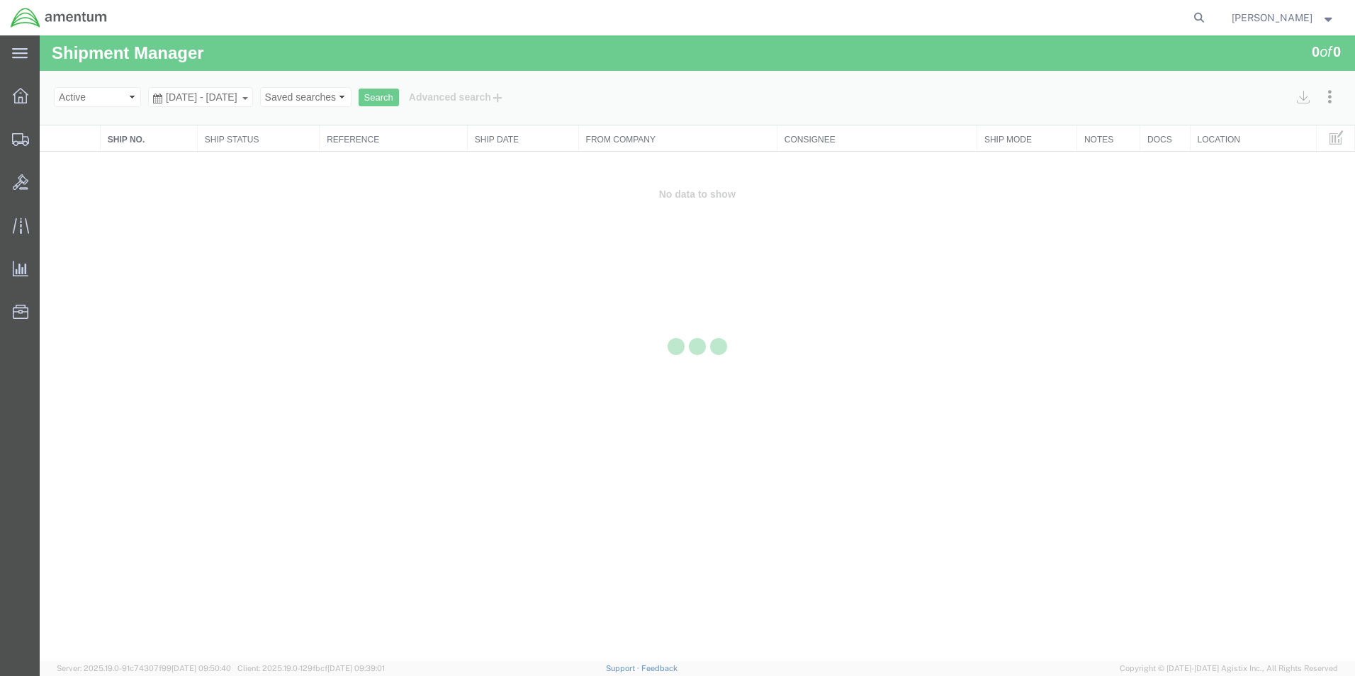
select select "49950"
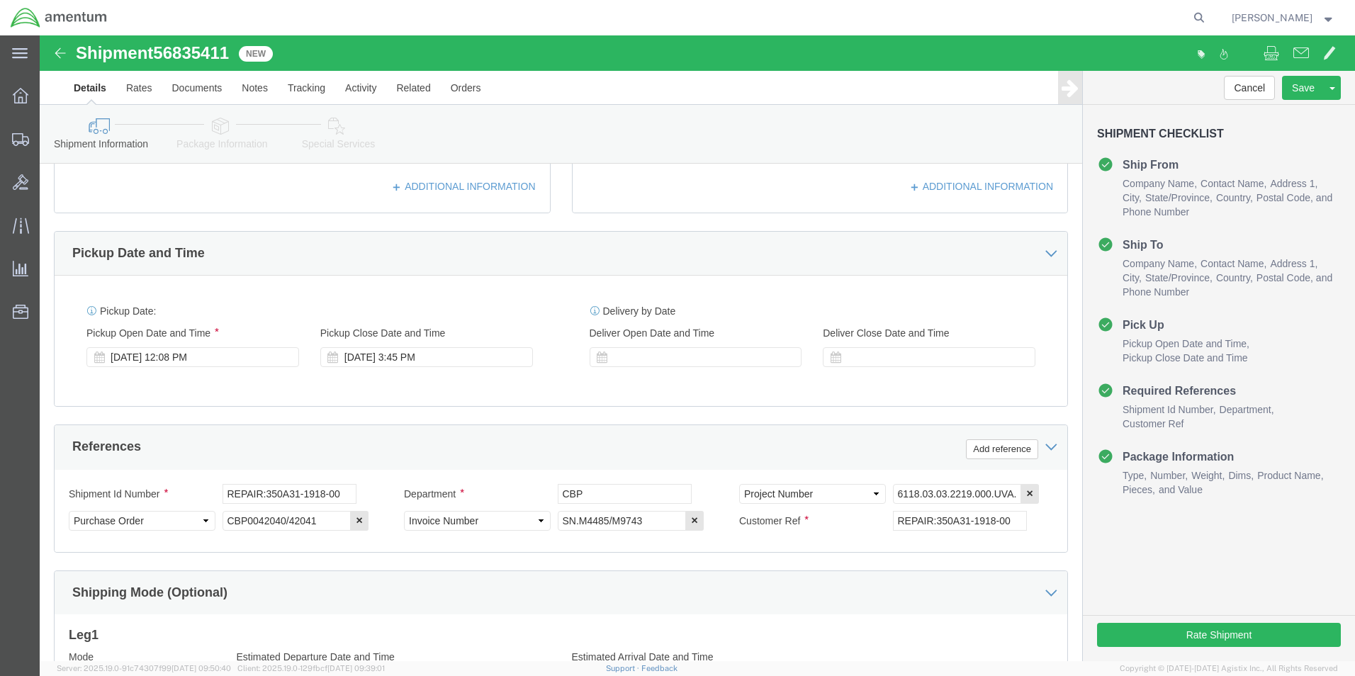
scroll to position [425, 0]
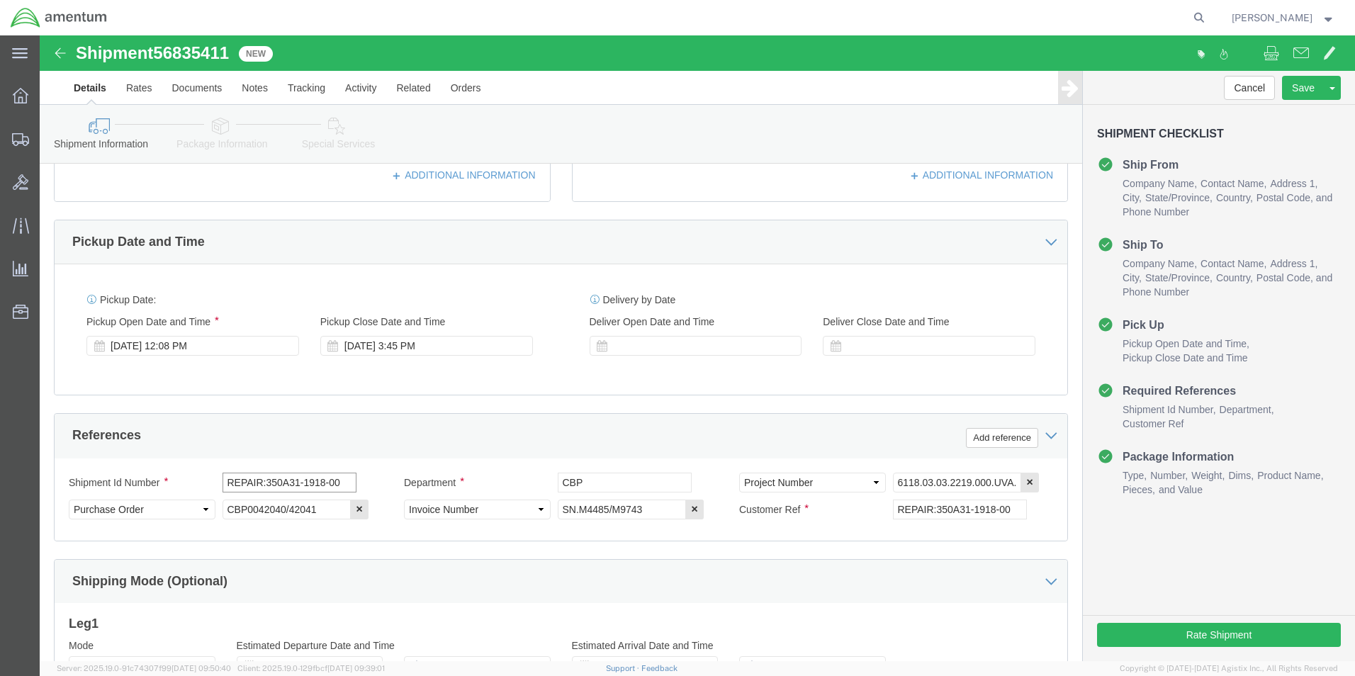
click input "REPAIR:350A31-1918-00"
type input "REPAIR:SC5072"
click input "SN.M4485/M9743"
type input "SN.1394"
click input "REPAIR:350A31-1918-00"
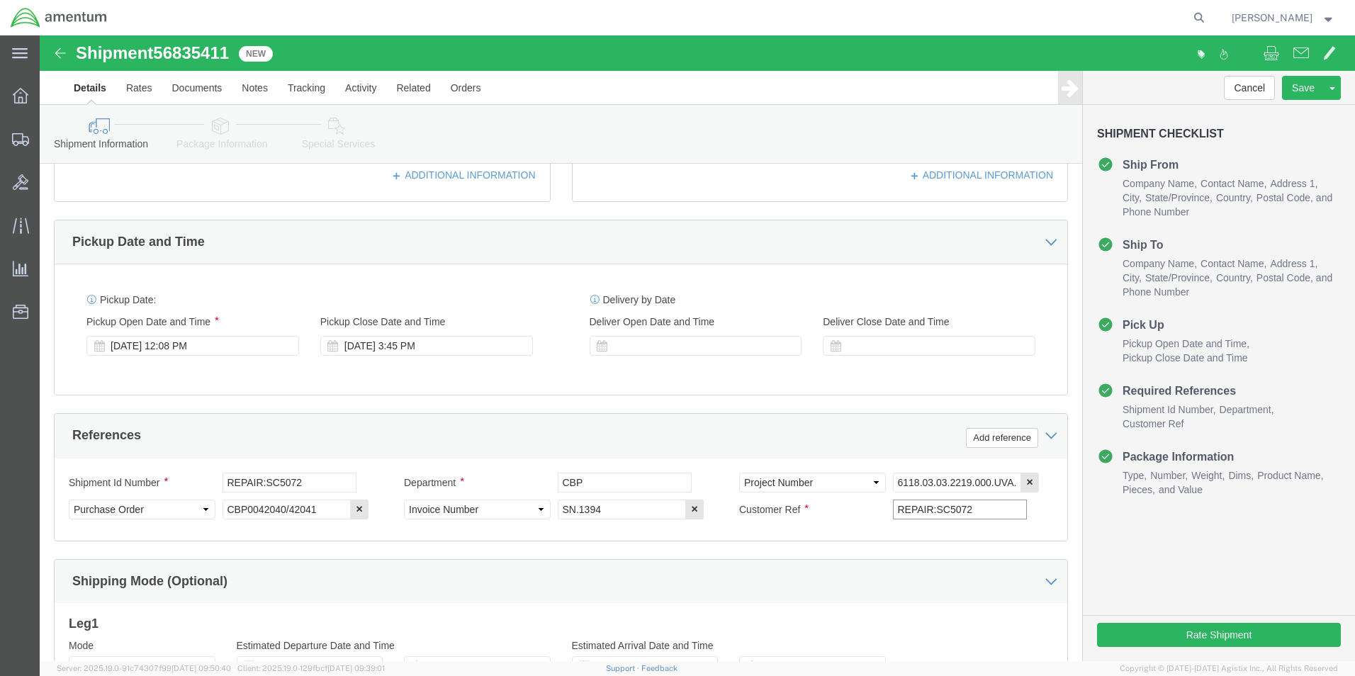
type input "REPAIR:SC5072"
click div "Customer Ref REPAIR:SC5072"
click input "CBP0042040/42041"
type input "CBP0044275"
click div "Shipment Id Number REPAIR:SC5072 Department CBP Select Account Type Activity ID…"
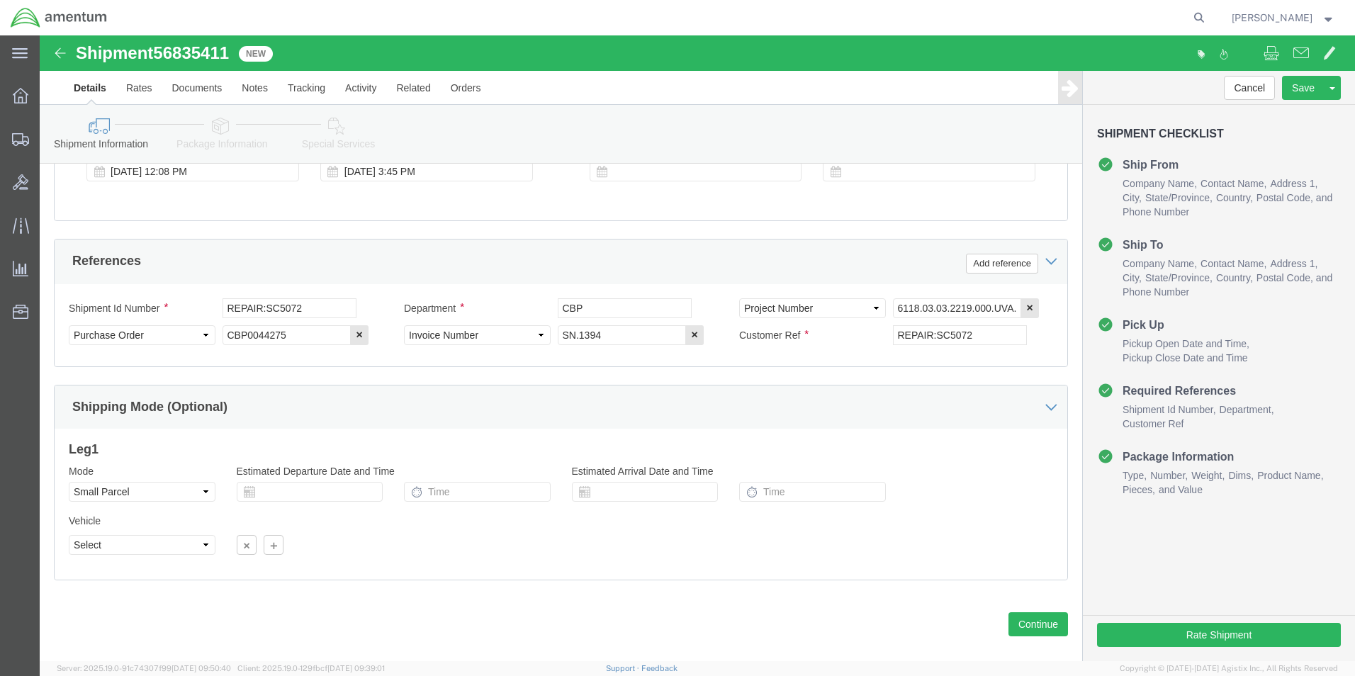
scroll to position [618, 0]
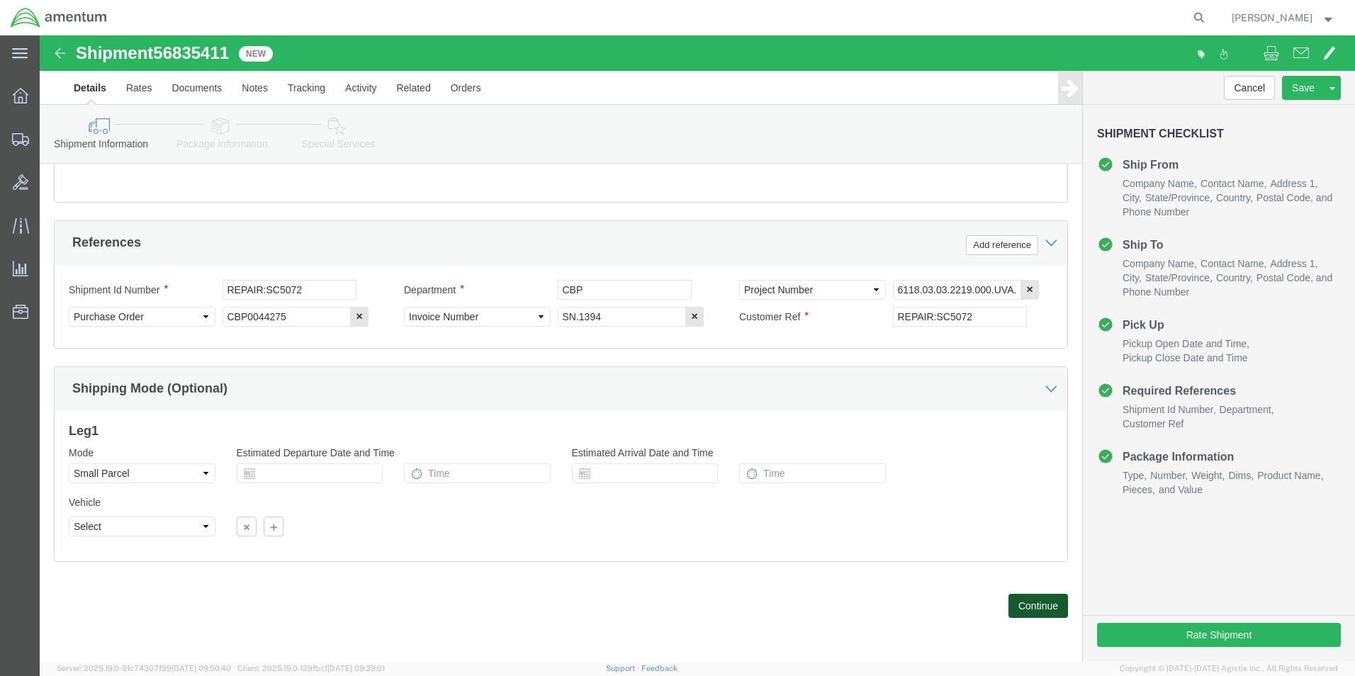
click button "Continue"
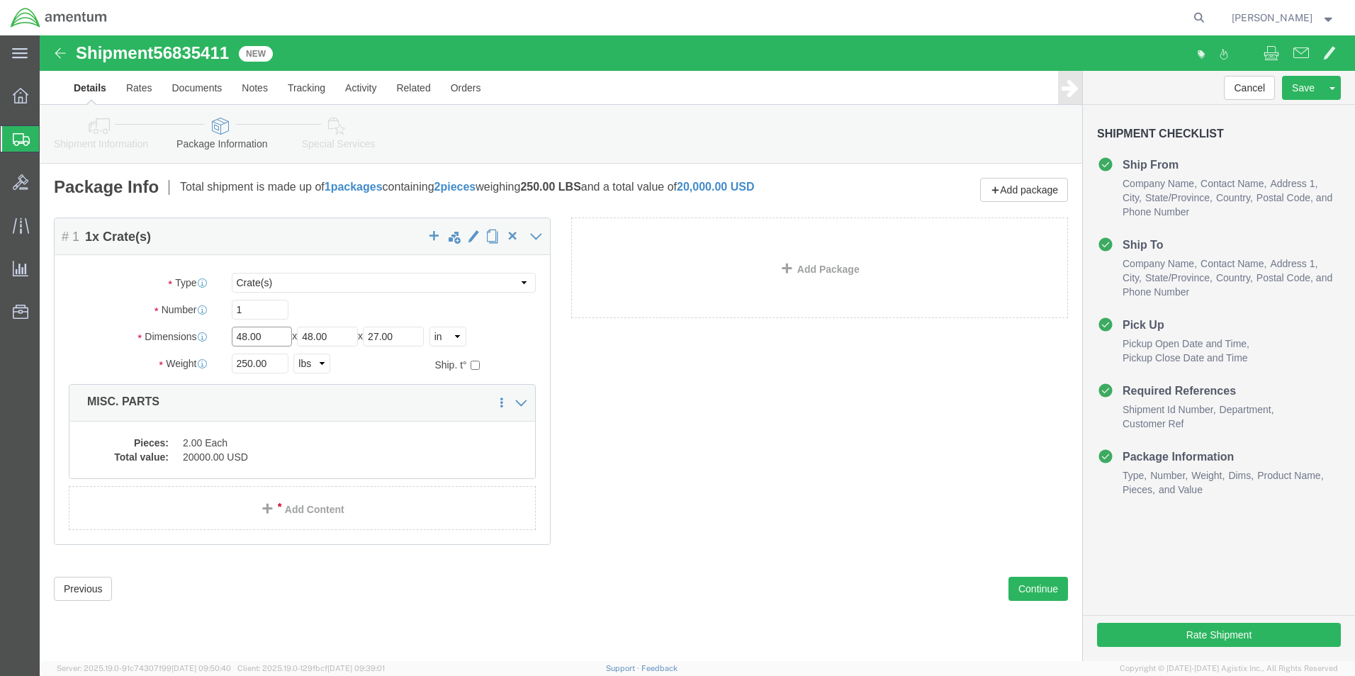
click input "48.00"
type input "4"
type input "20.00"
click input "48.00"
type input "4"
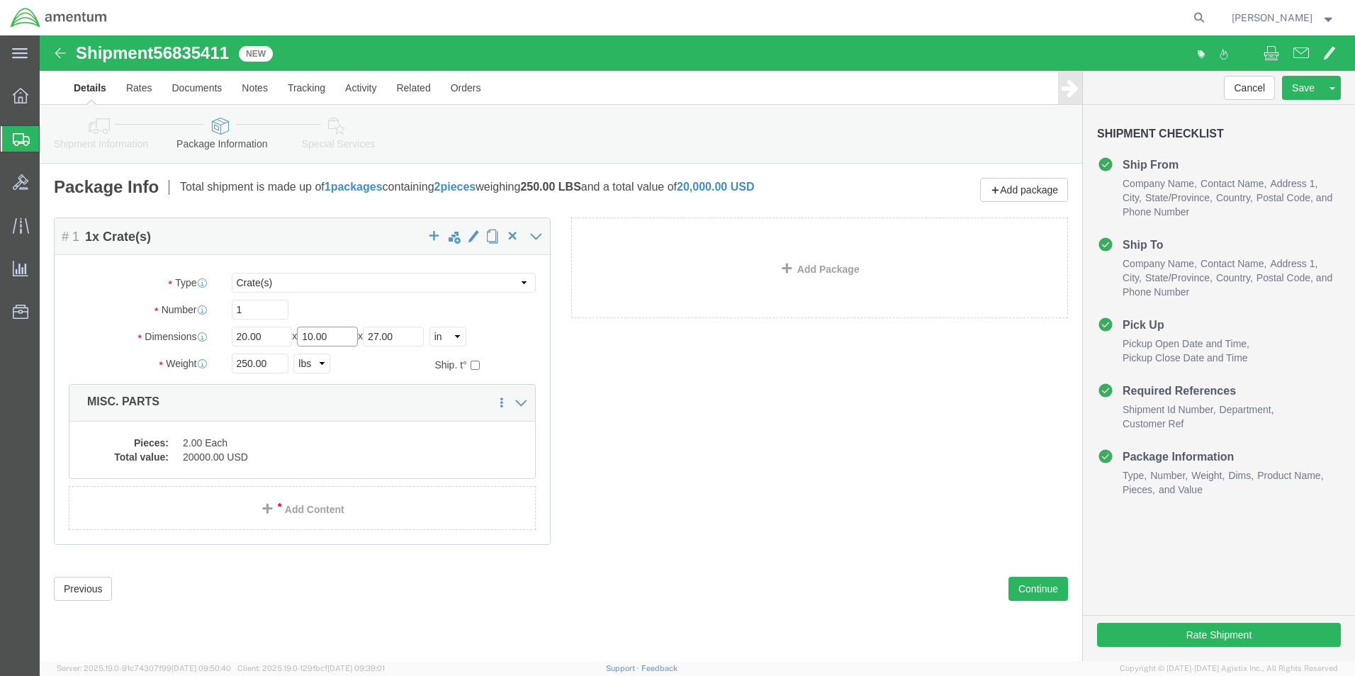
type input "10.00"
click input "27.00"
type input "2"
type input "8.00"
click input "250.00"
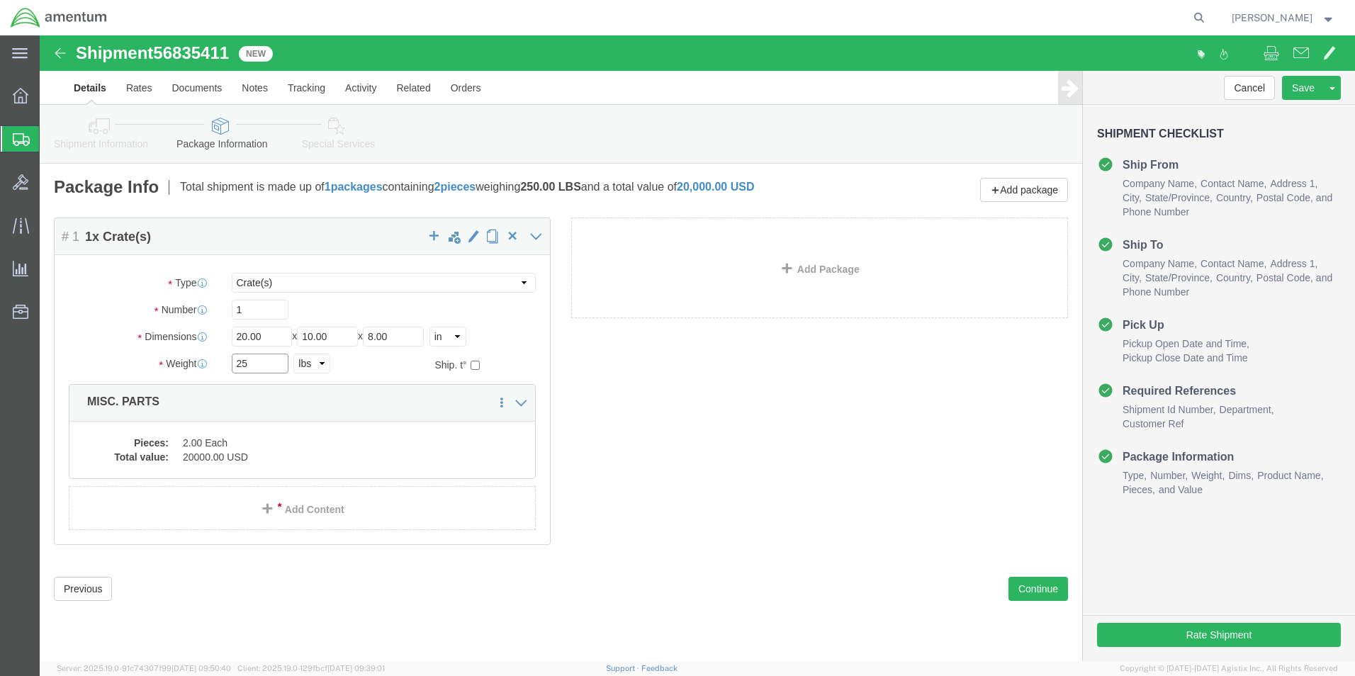
type input "2"
type input "6.0"
click dd "2.00 Each"
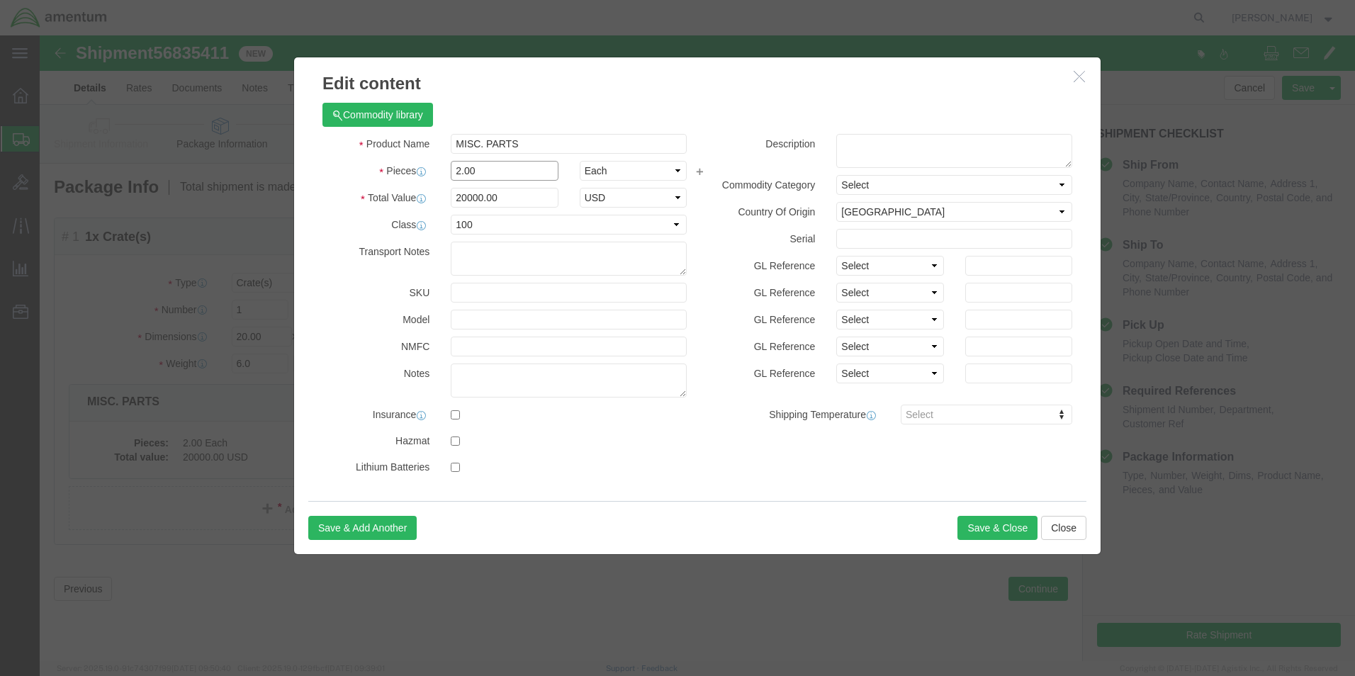
click input "2.00"
type input "2"
type input "1.0"
click div "Commodity library Product Name MISC. PARTS Pieces 1.0 Select Bag Barrels 100Boa…"
click input "10000"
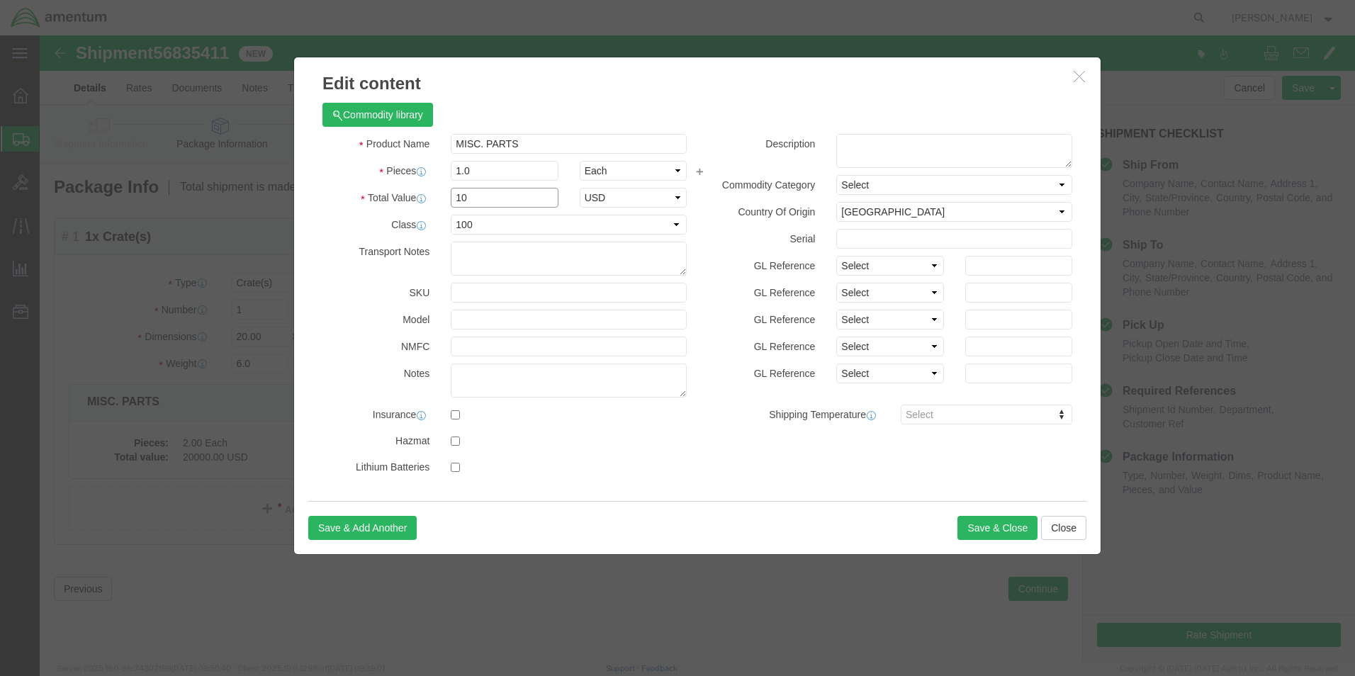
type input "1"
type input "2000.00"
click div "Commodity library"
click select "Select 50 55 60 65 70 85 92.5 100 125 175 250 300 400"
select select
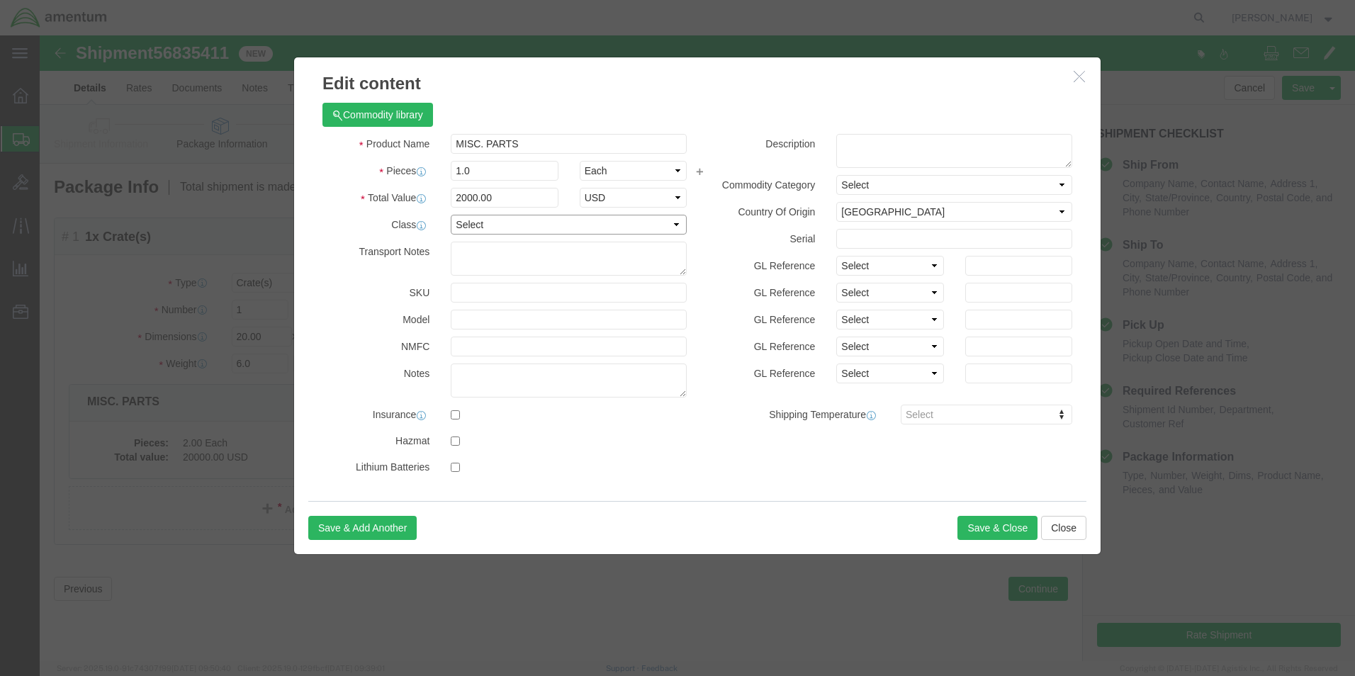
click select "Select 50 55 60 65 70 85 92.5 100 125 175 250 300 400"
click div "Commodity library"
click button "Save & Close"
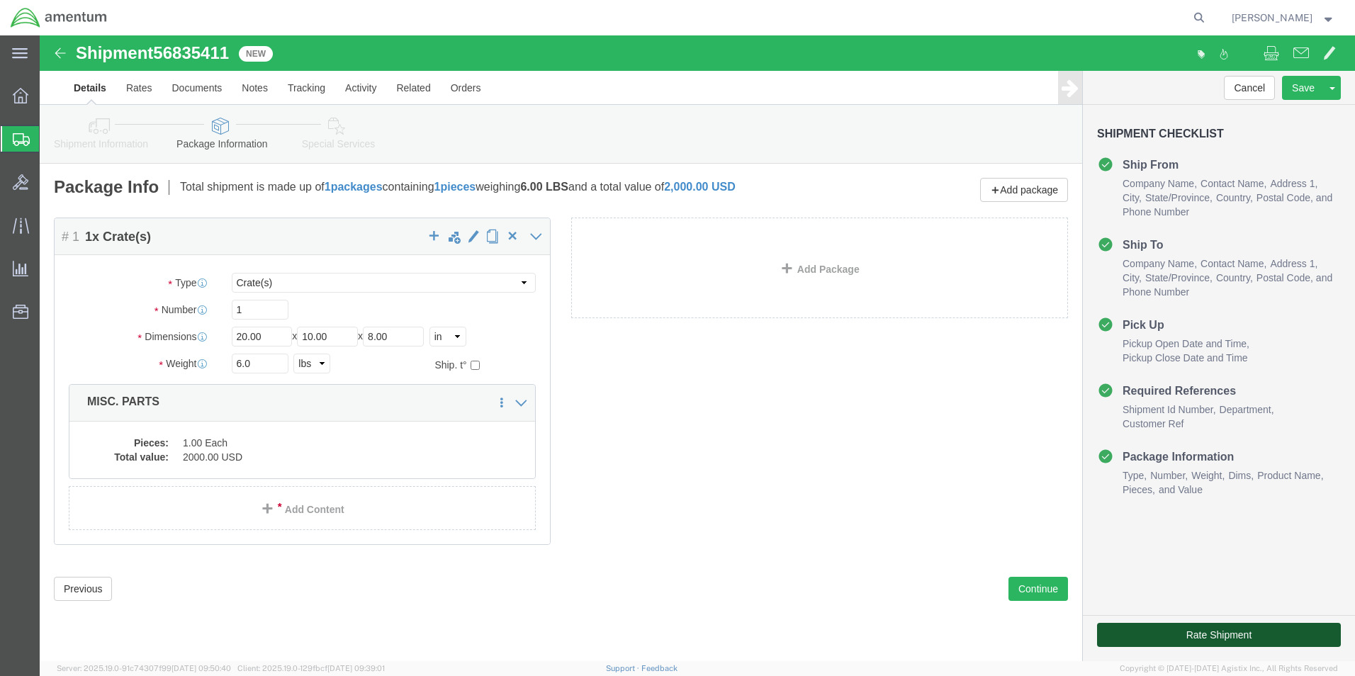
click button "Rate Shipment"
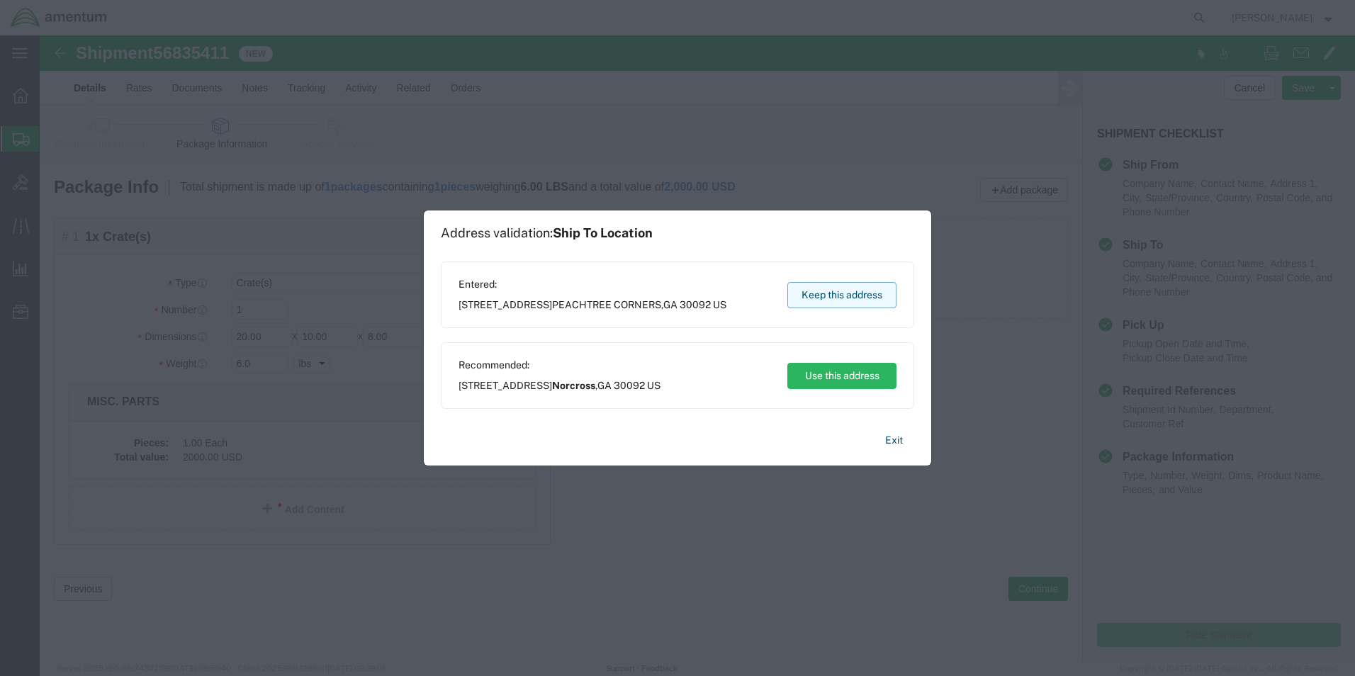
click at [812, 291] on button "Keep this address" at bounding box center [841, 295] width 109 height 26
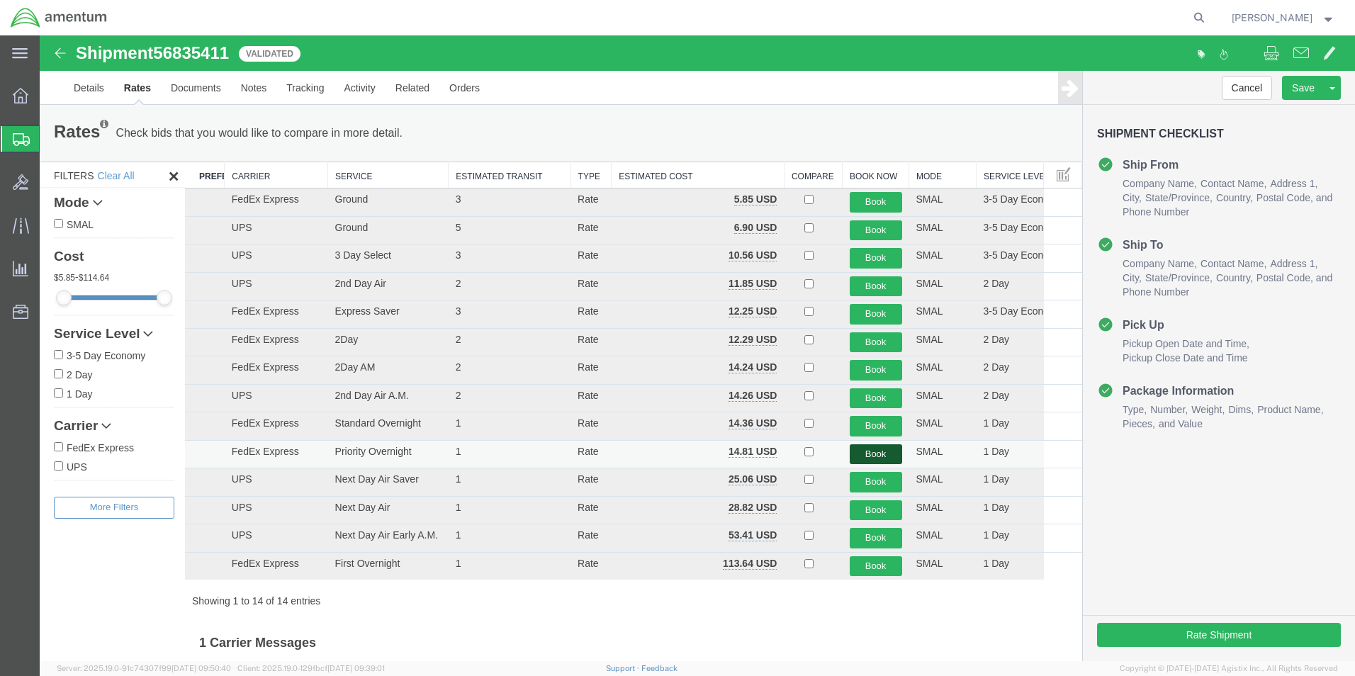
click at [862, 447] on button "Book" at bounding box center [876, 454] width 52 height 21
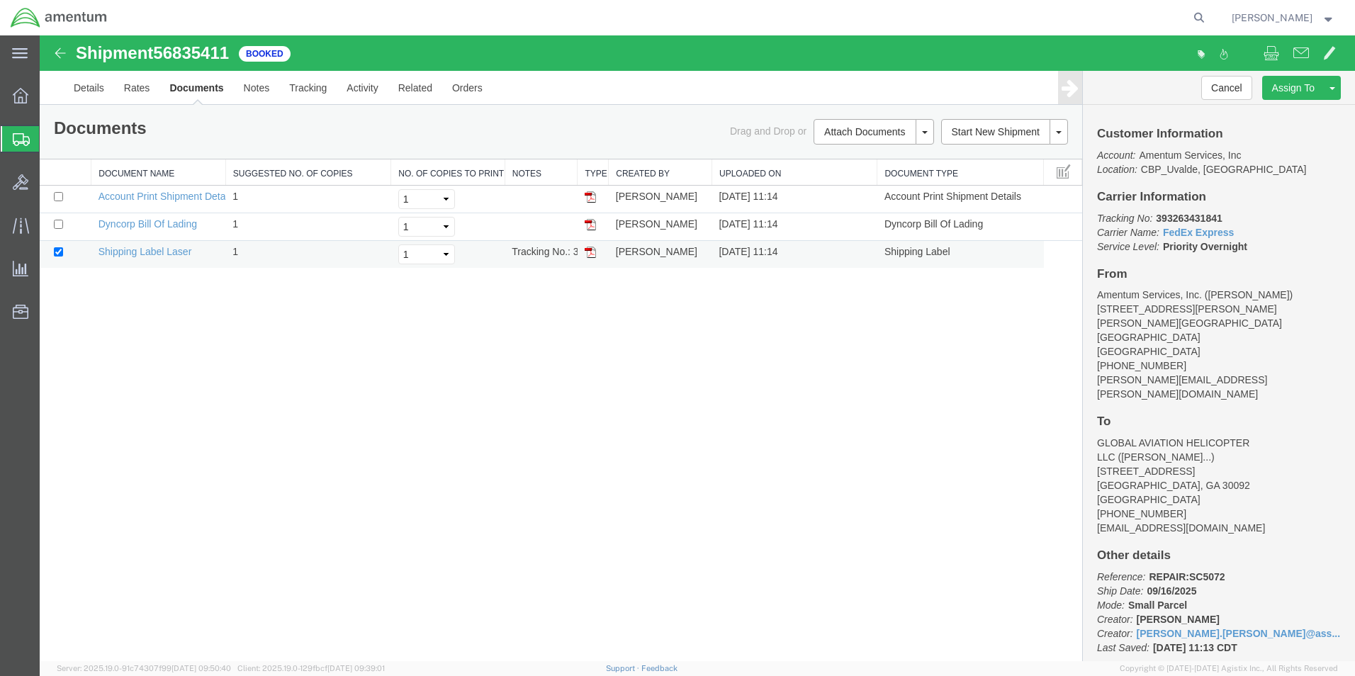
click at [592, 252] on img at bounding box center [590, 252] width 11 height 11
click at [0, 0] on span "Shipment Manager" at bounding box center [0, 0] width 0 height 0
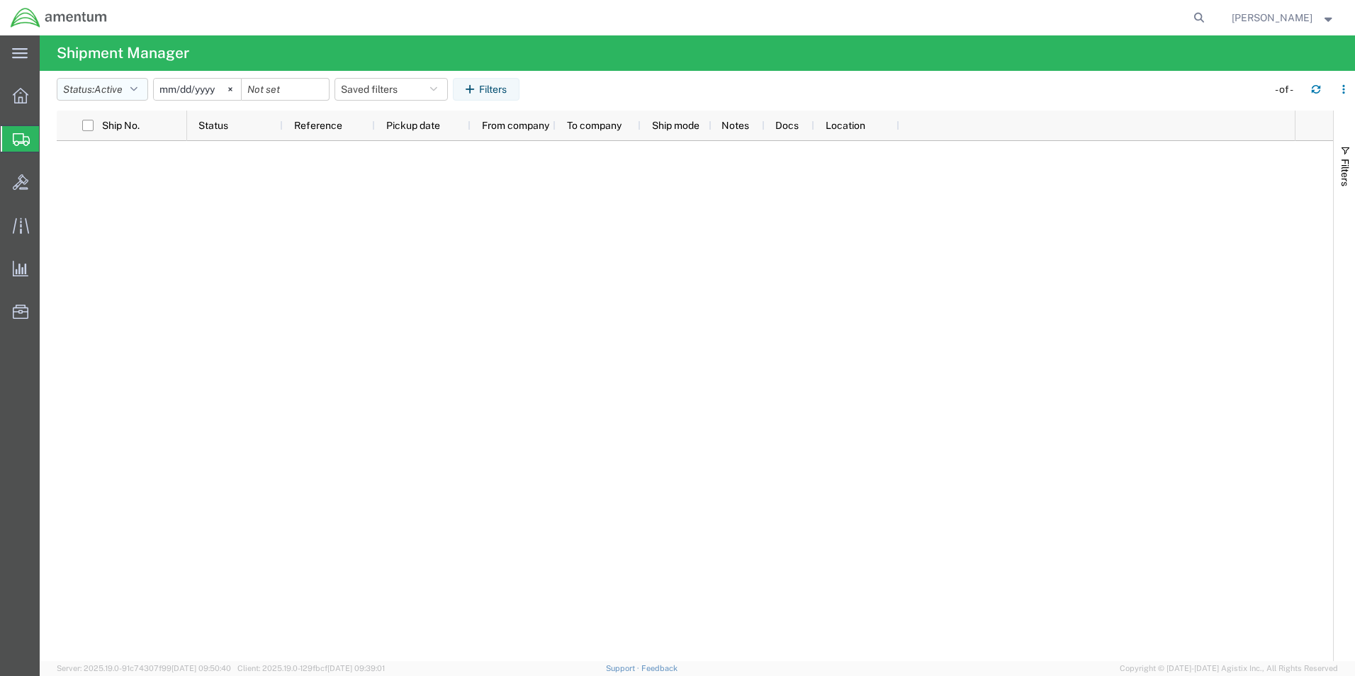
click at [136, 91] on icon "button" at bounding box center [133, 89] width 7 height 10
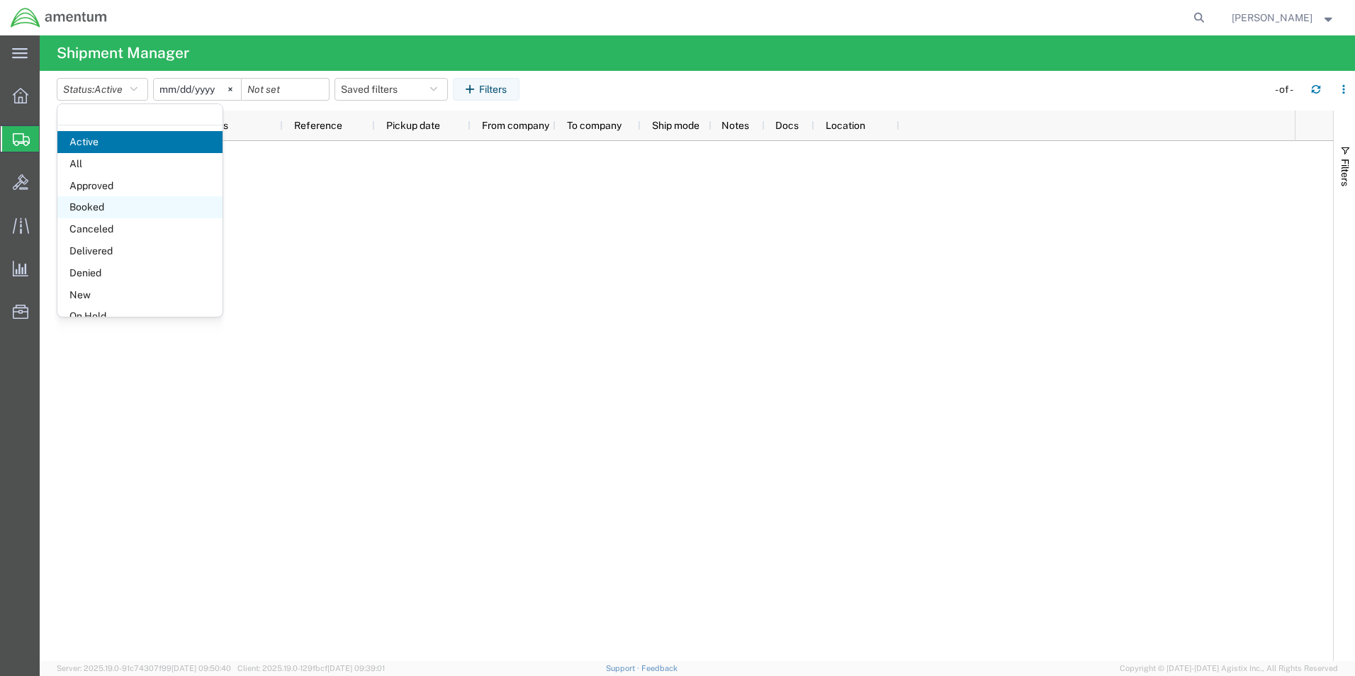
click at [86, 198] on span "Booked" at bounding box center [139, 207] width 165 height 22
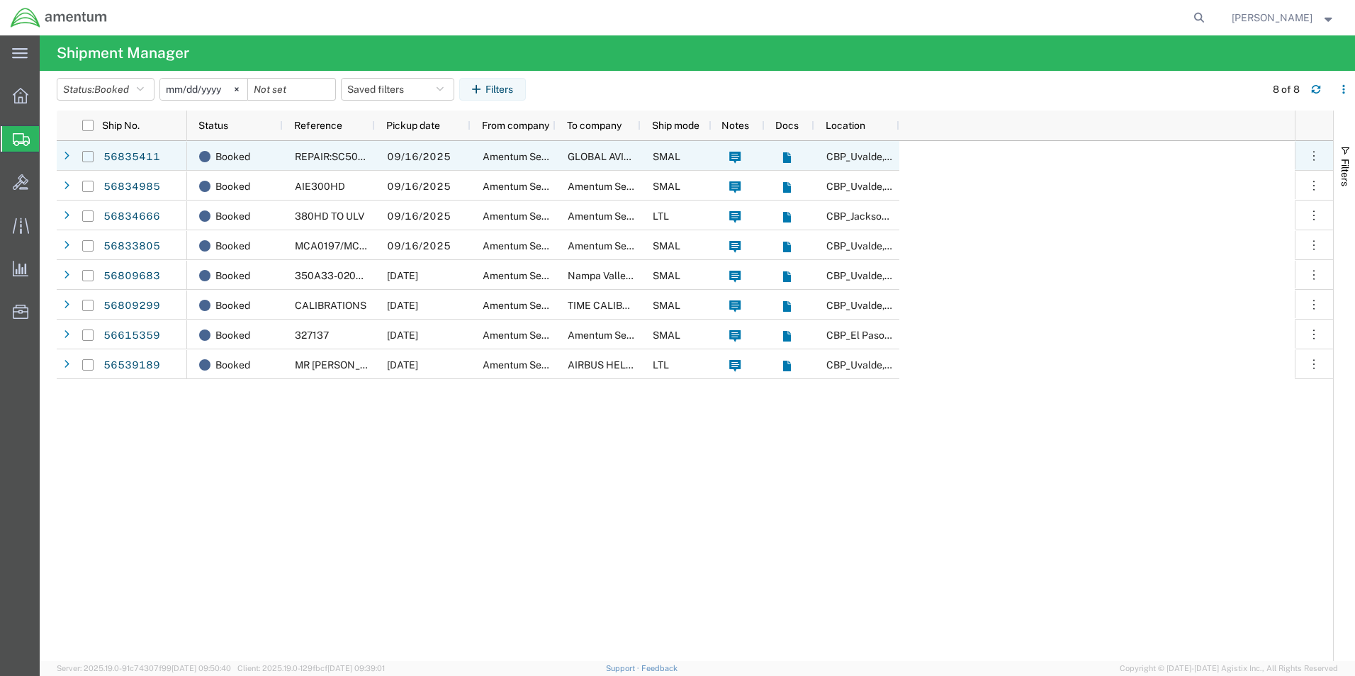
click at [86, 161] on input "Press Space to toggle row selection (unchecked)" at bounding box center [87, 156] width 11 height 11
checkbox input "true"
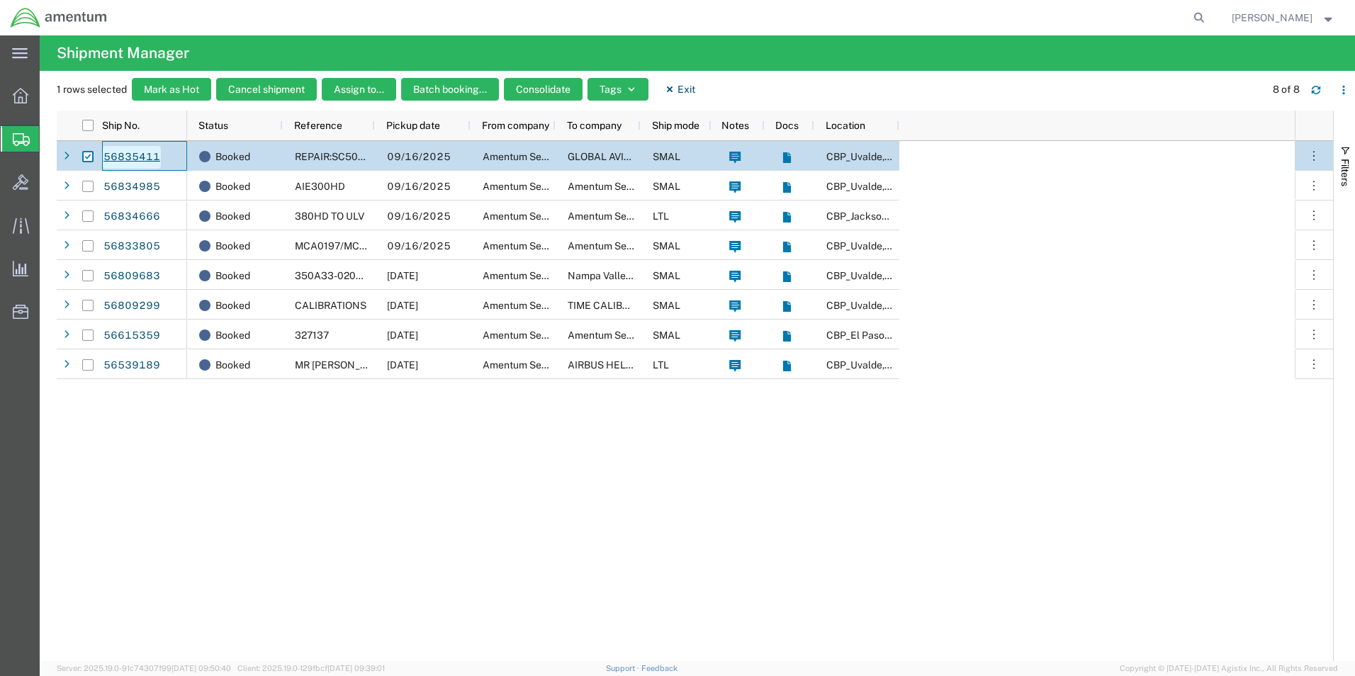
click at [132, 155] on link "56835411" at bounding box center [132, 157] width 58 height 23
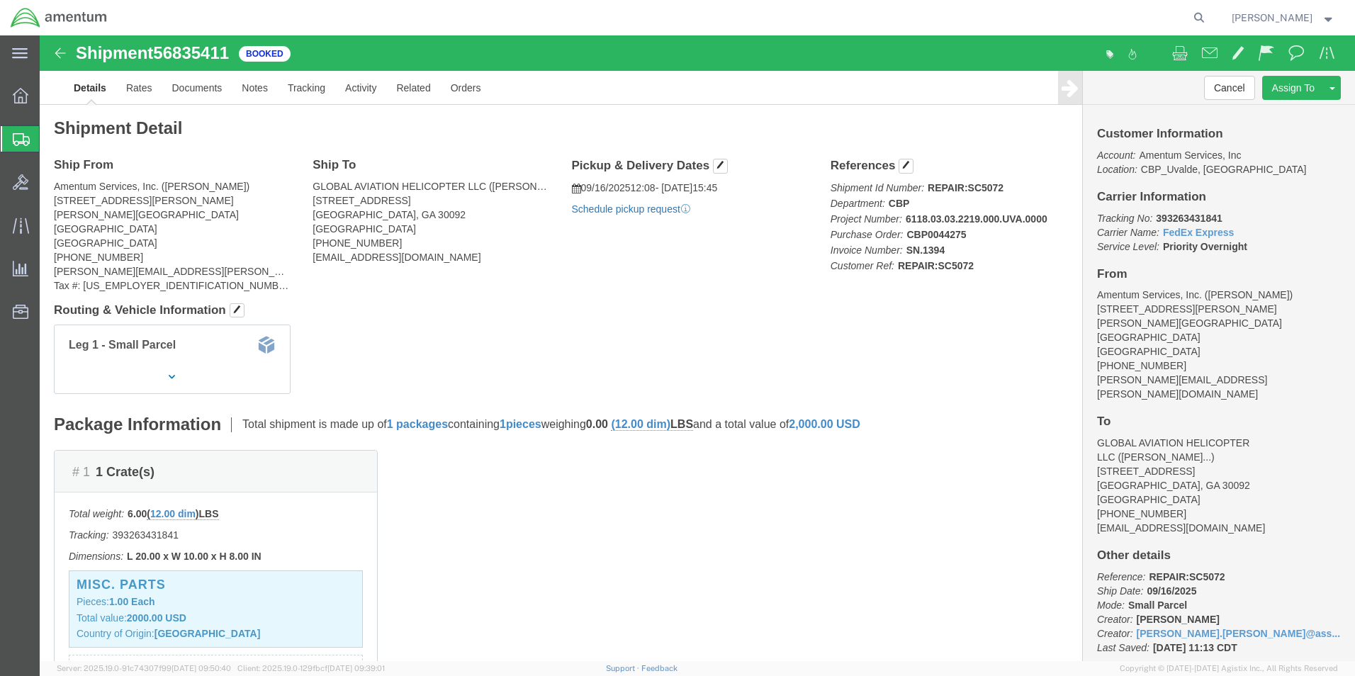
click link "Schedule pickup request"
click at [1323, 19] on strong "button" at bounding box center [1329, 17] width 13 height 5
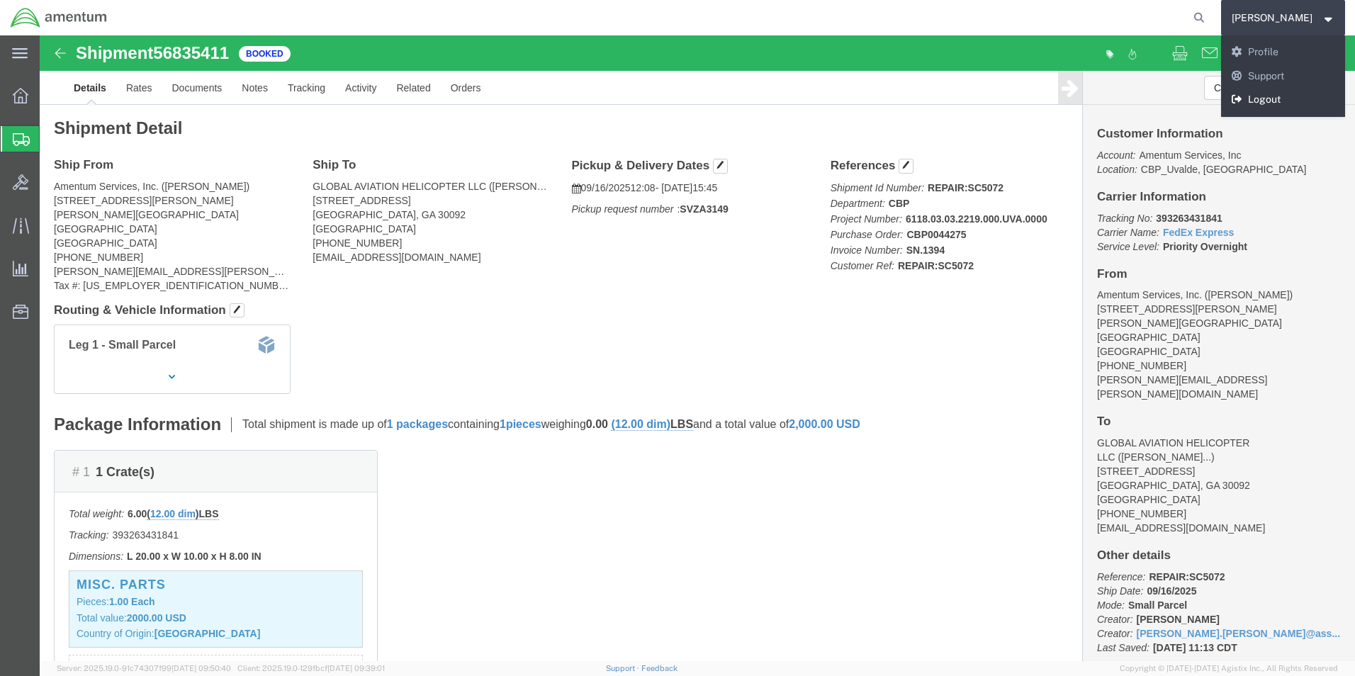
click at [1276, 101] on link "Logout" at bounding box center [1283, 100] width 125 height 24
